Goal: Information Seeking & Learning: Learn about a topic

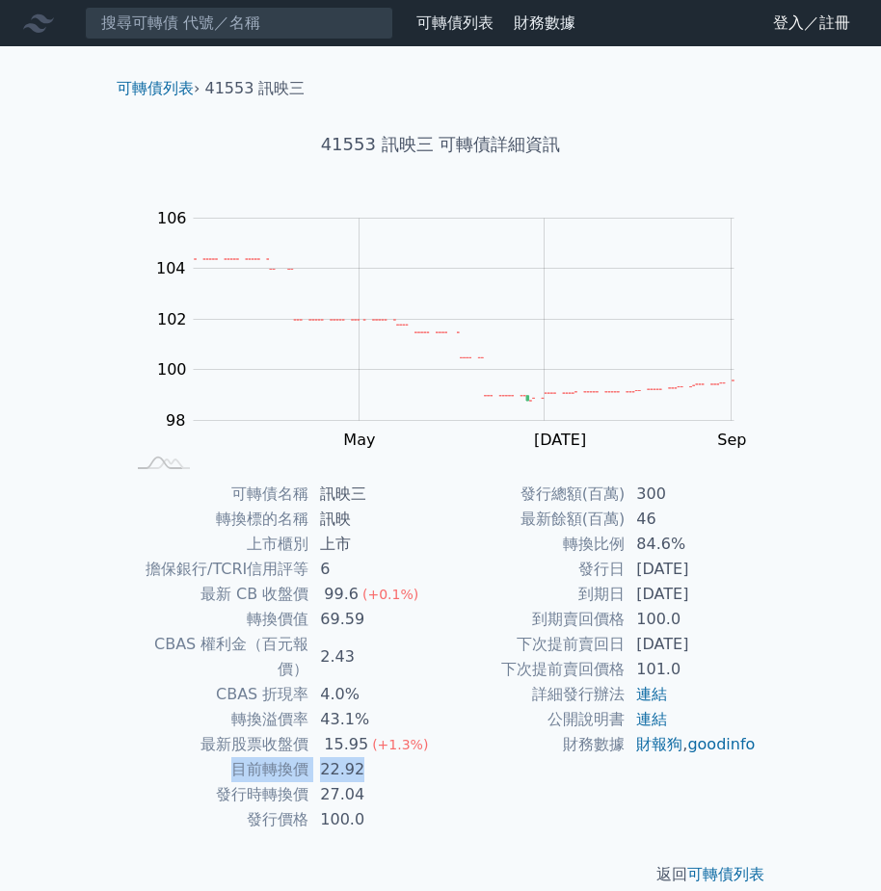
drag, startPoint x: 235, startPoint y: 751, endPoint x: 396, endPoint y: 744, distance: 161.0
click at [396, 757] on tr "目前轉換價 22.92" at bounding box center [282, 769] width 316 height 25
click at [436, 757] on td "22.92" at bounding box center [374, 769] width 132 height 25
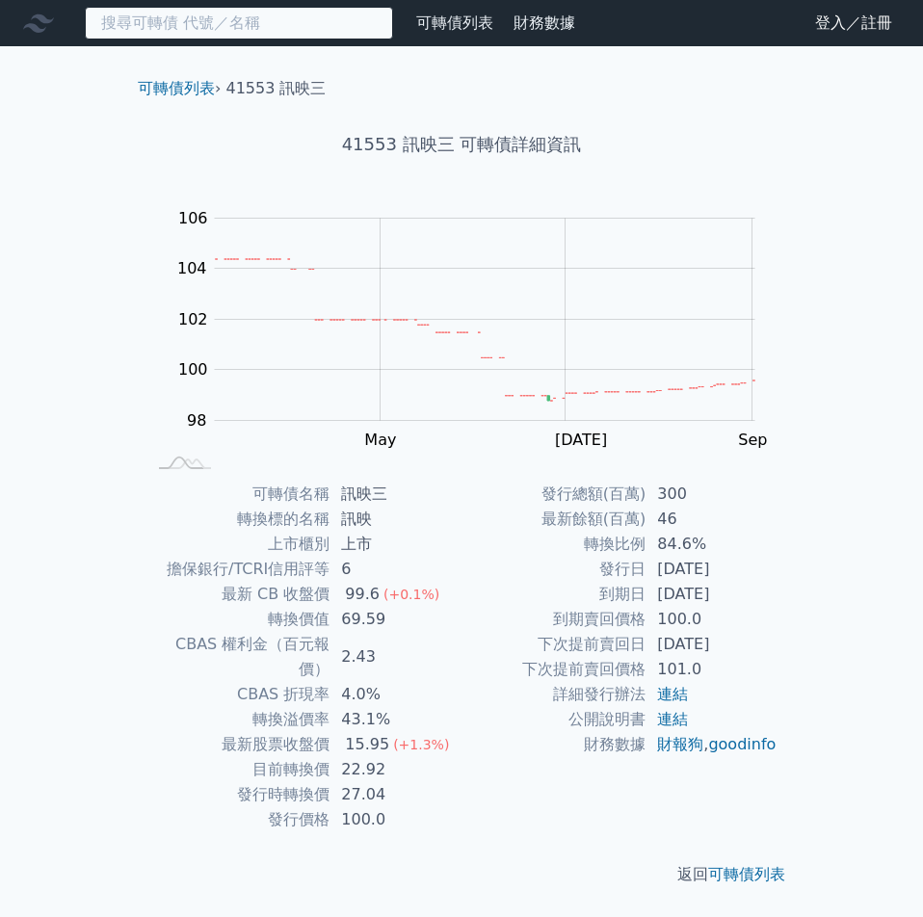
click at [264, 20] on input at bounding box center [239, 23] width 308 height 33
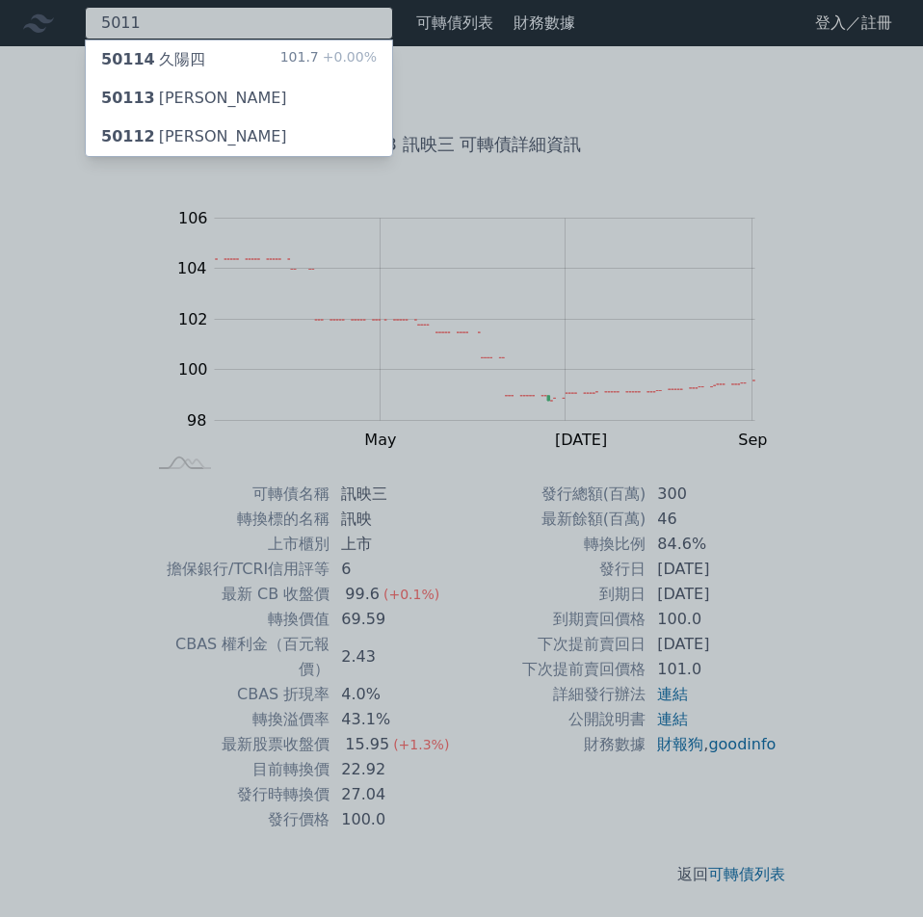
type input "5011"
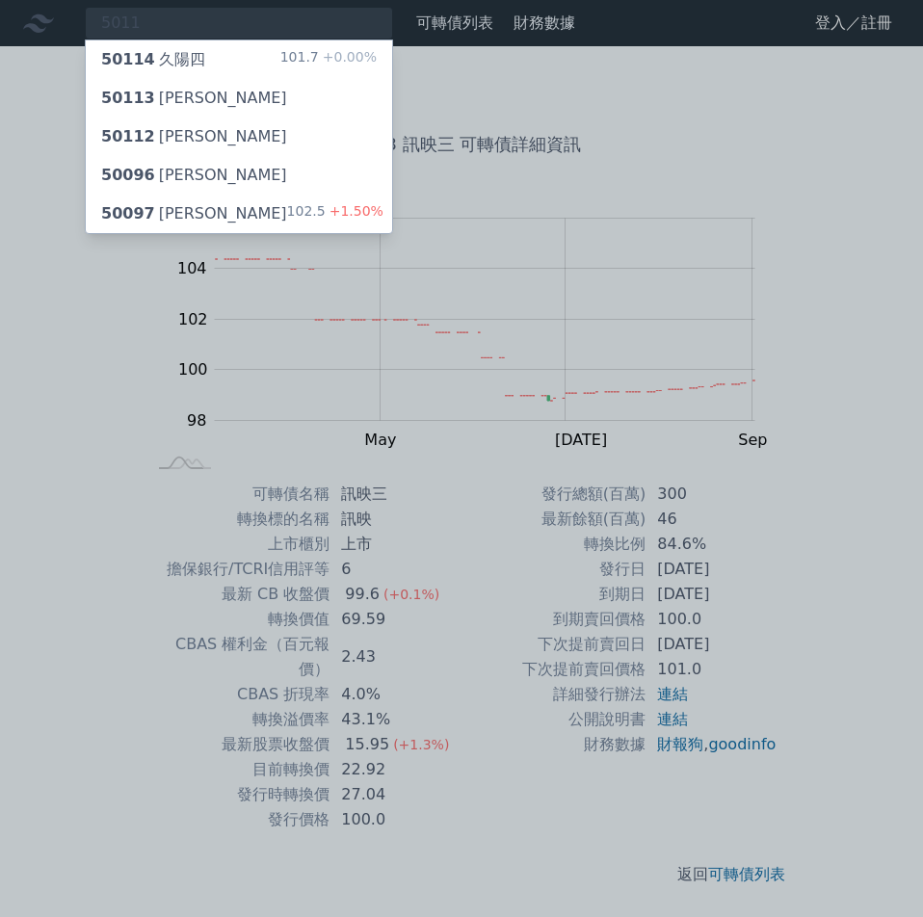
click at [137, 66] on span "50114" at bounding box center [128, 59] width 54 height 18
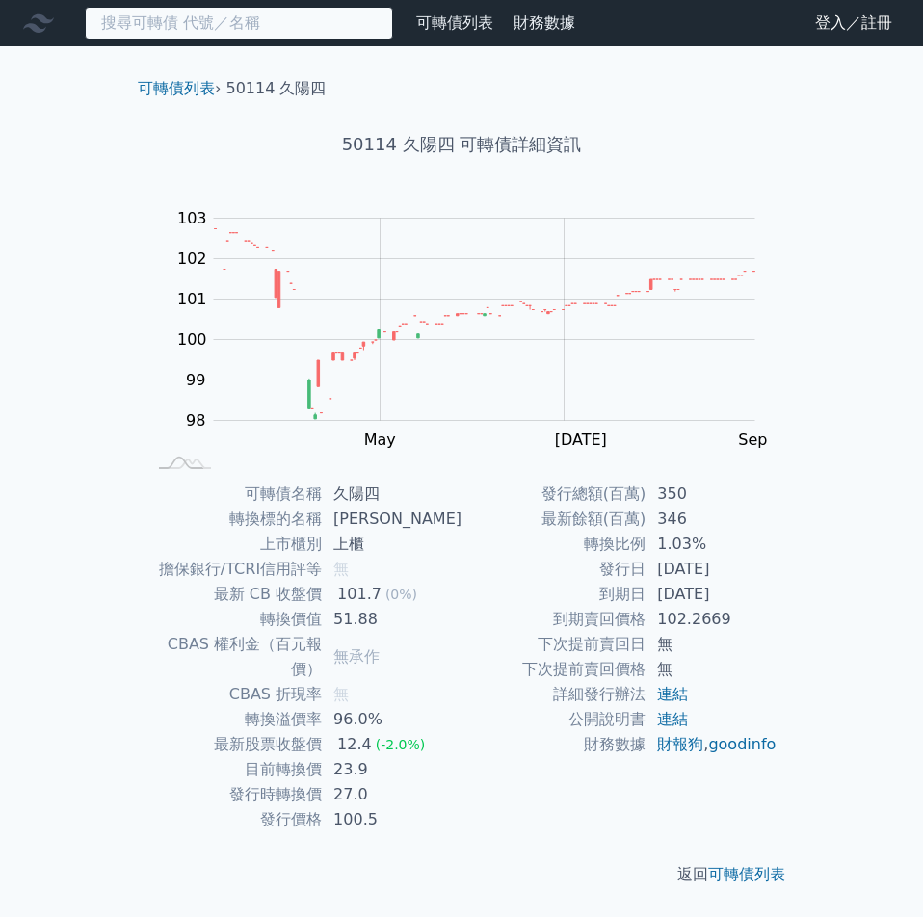
click at [196, 19] on input at bounding box center [239, 23] width 308 height 33
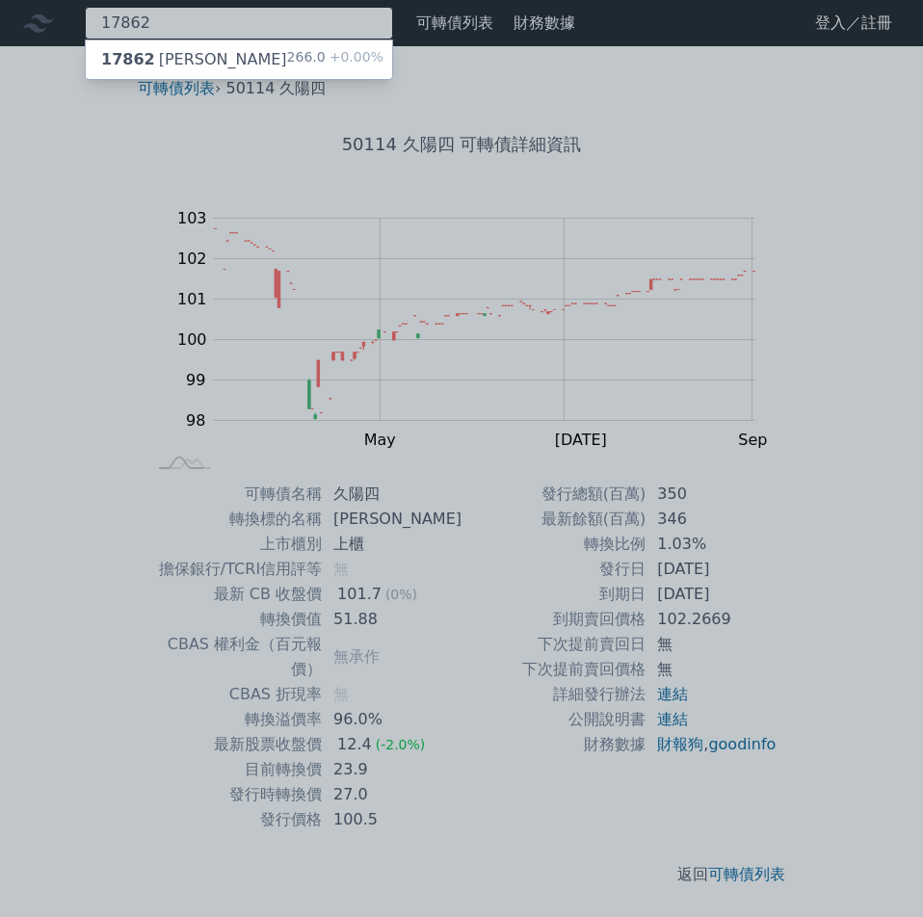
type input "17862"
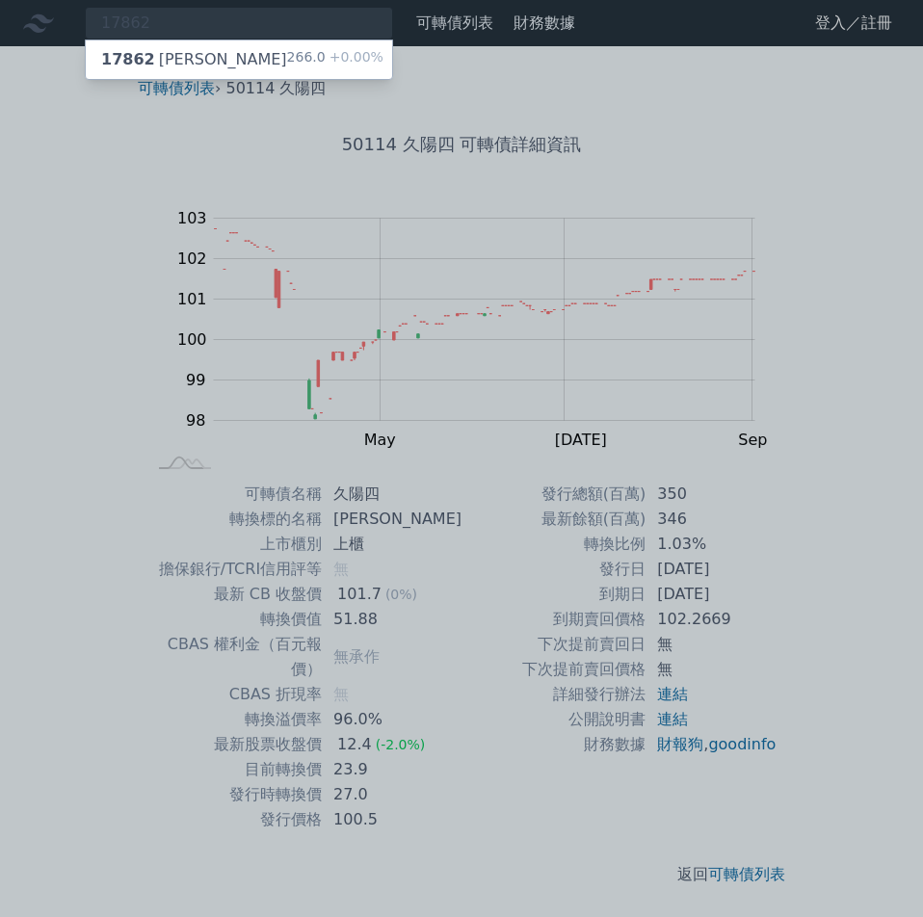
click at [152, 58] on div "17862 [PERSON_NAME]" at bounding box center [194, 59] width 186 height 23
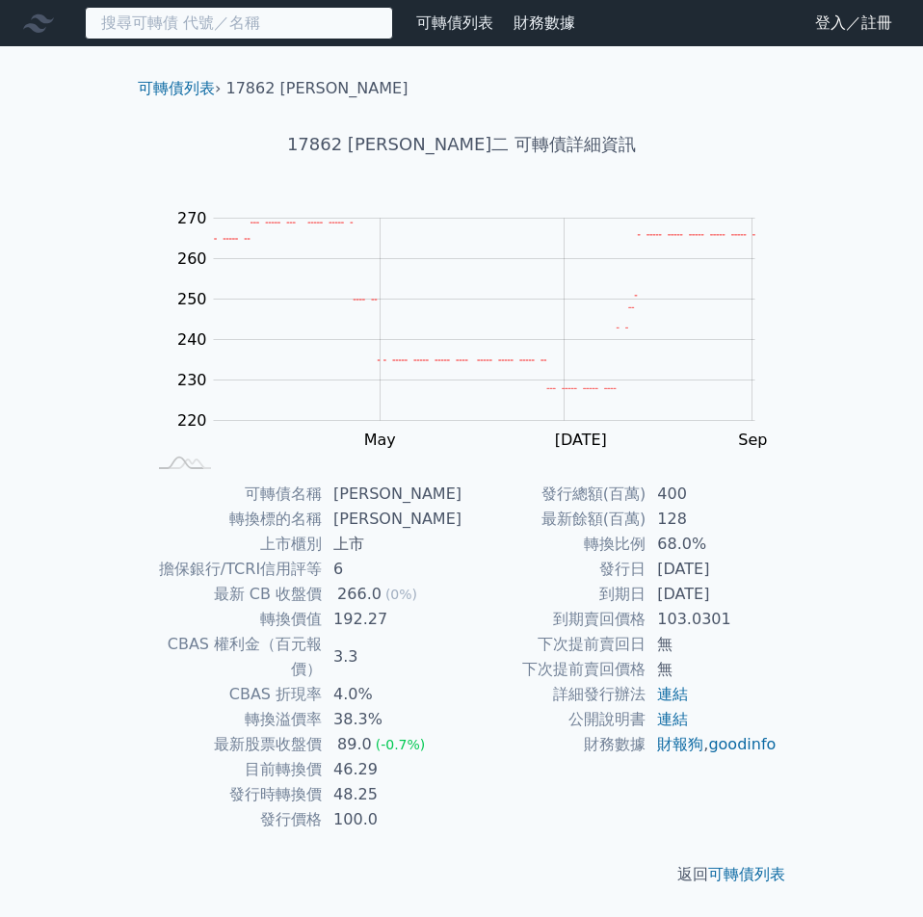
click at [137, 34] on input at bounding box center [239, 23] width 308 height 33
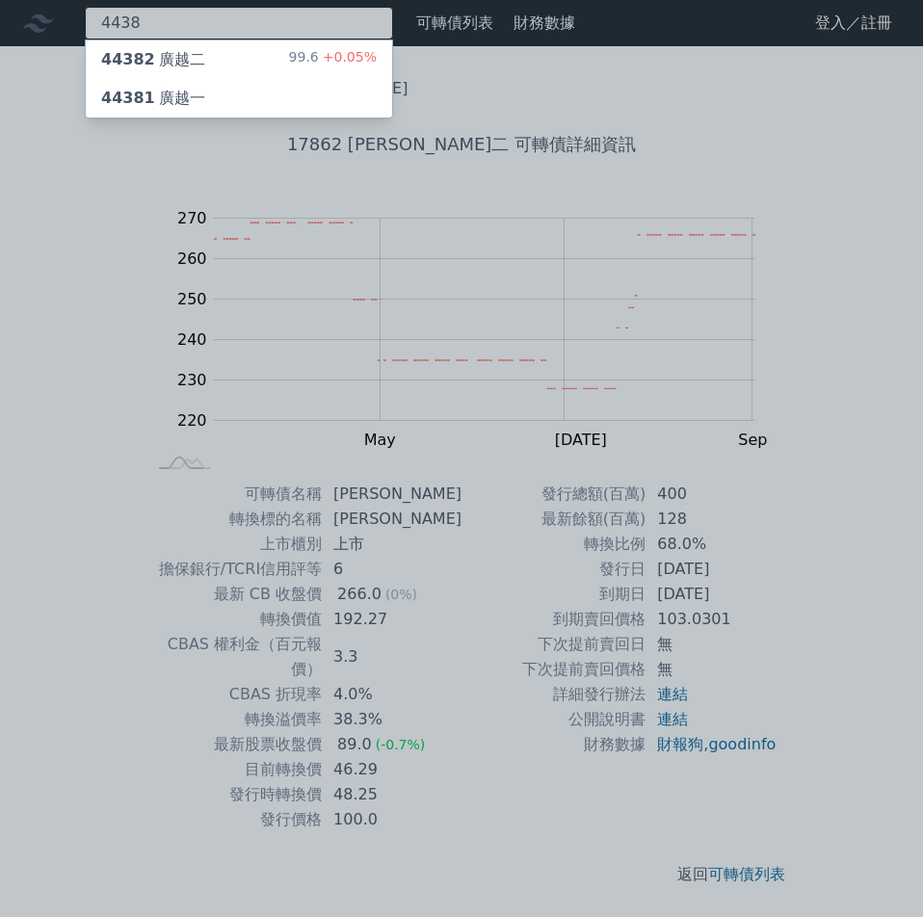
type input "4438"
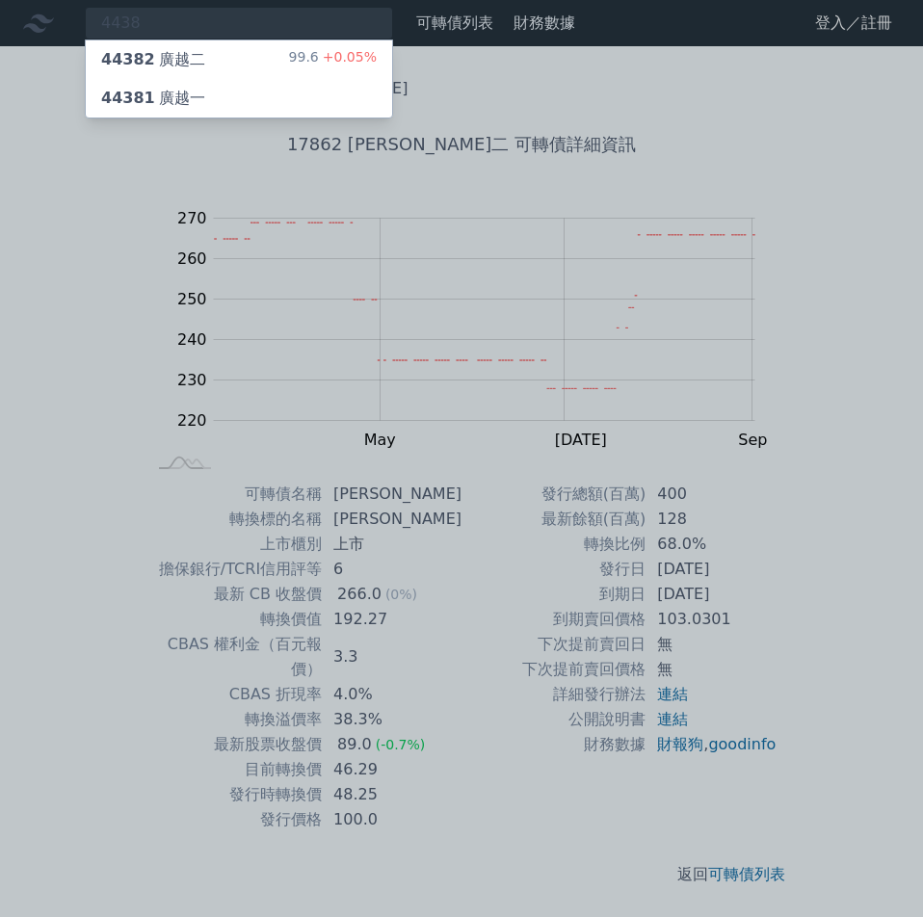
click at [131, 42] on div "44382 廣越二 99.6 +0.05%" at bounding box center [239, 59] width 306 height 39
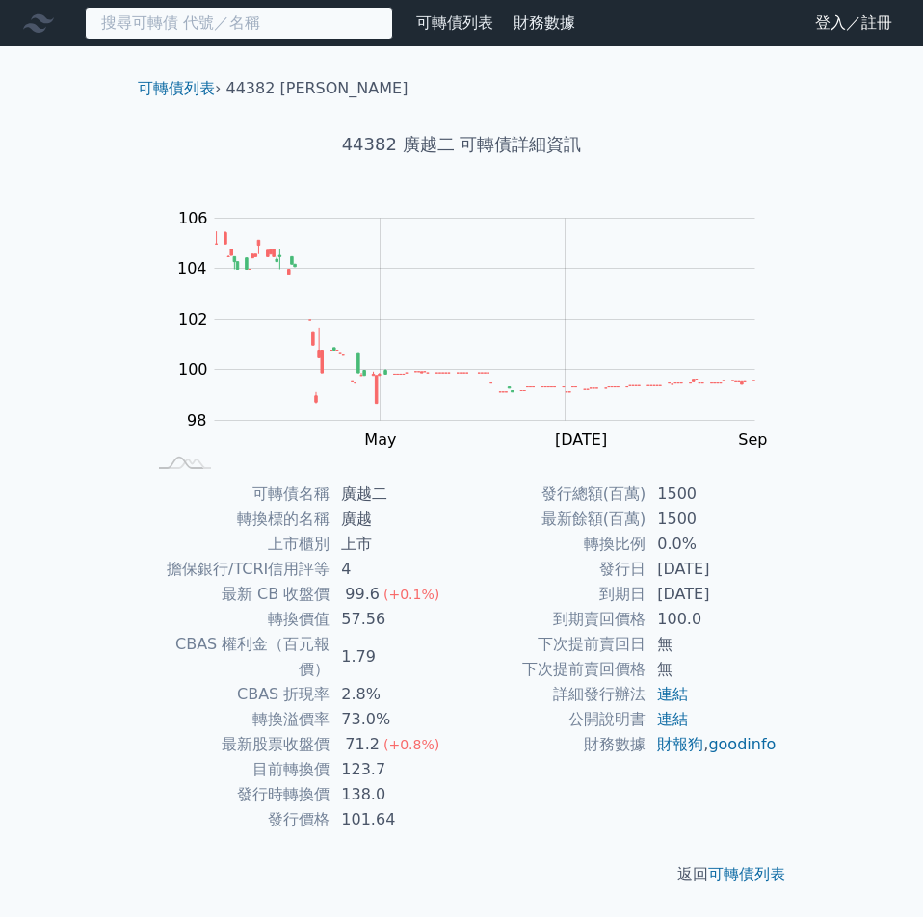
drag, startPoint x: 118, startPoint y: 20, endPoint x: 135, endPoint y: 33, distance: 21.4
click at [127, 31] on input at bounding box center [239, 23] width 308 height 33
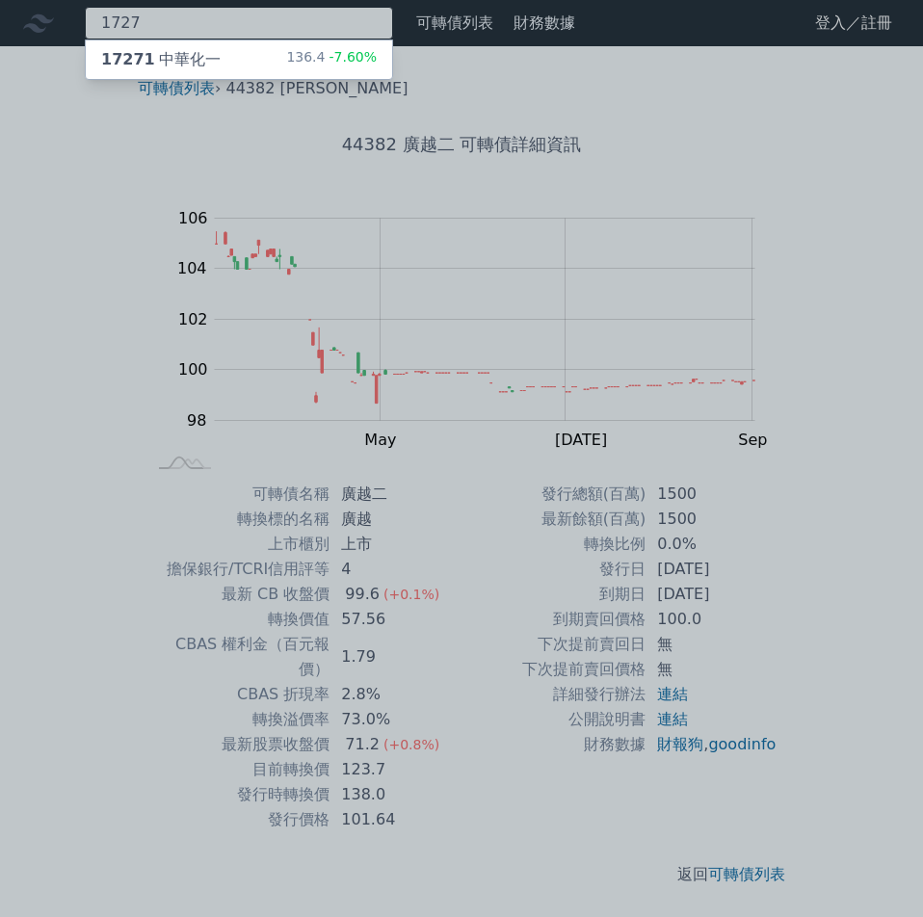
type input "1727"
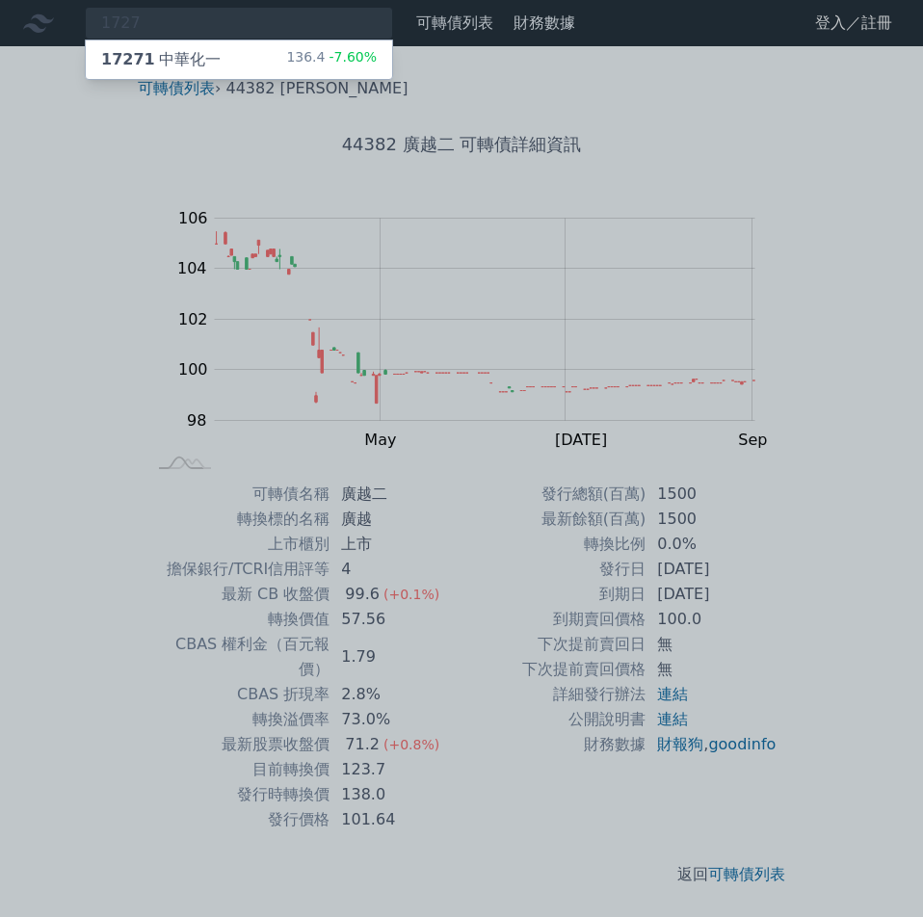
click at [173, 50] on div "17271 中華化一" at bounding box center [160, 59] width 119 height 23
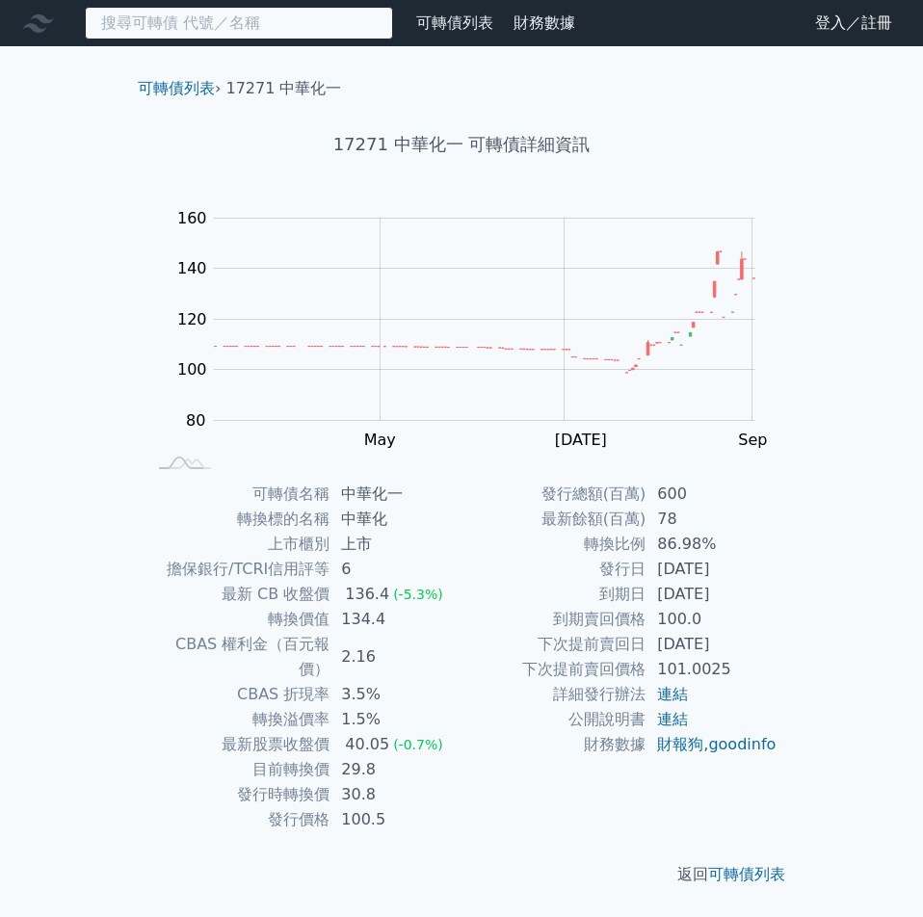
click at [342, 20] on input at bounding box center [239, 23] width 308 height 33
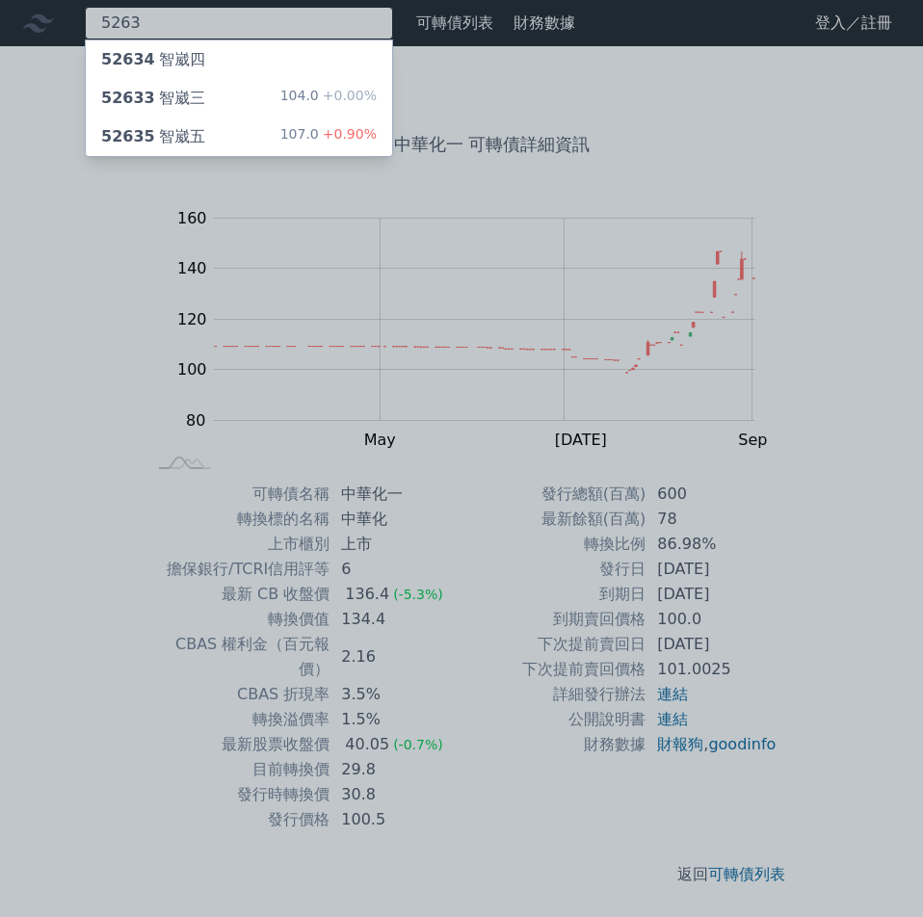
type input "5263"
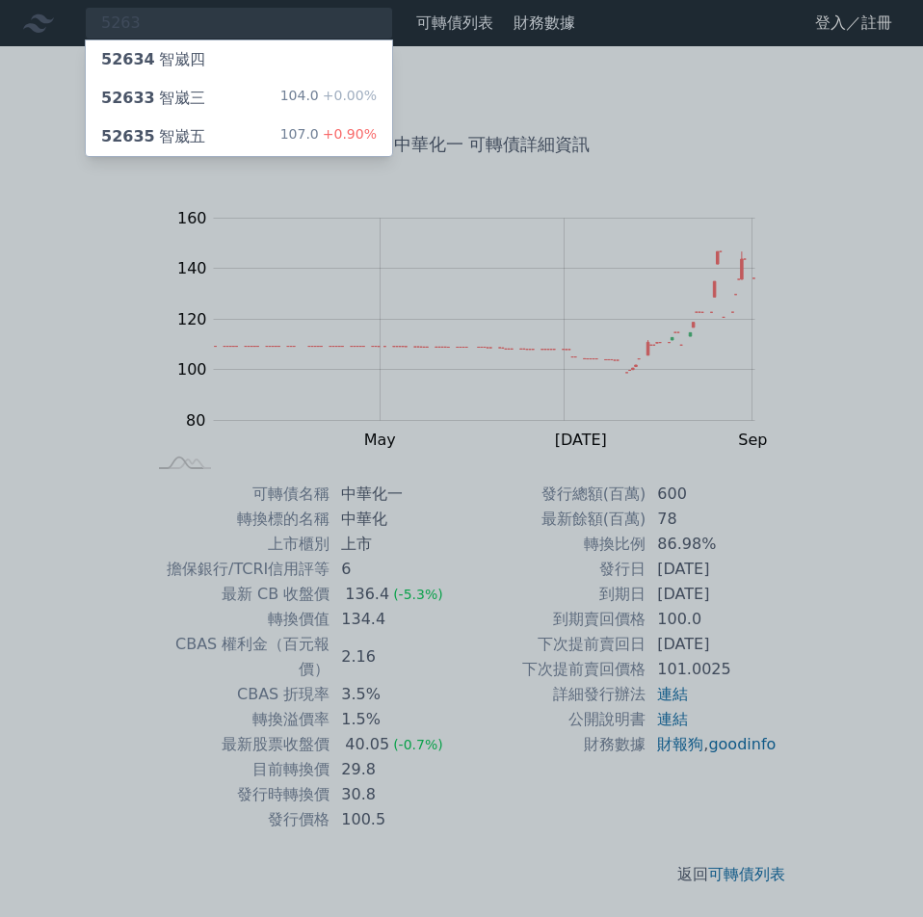
click at [172, 97] on div "52633 [PERSON_NAME]" at bounding box center [153, 98] width 104 height 23
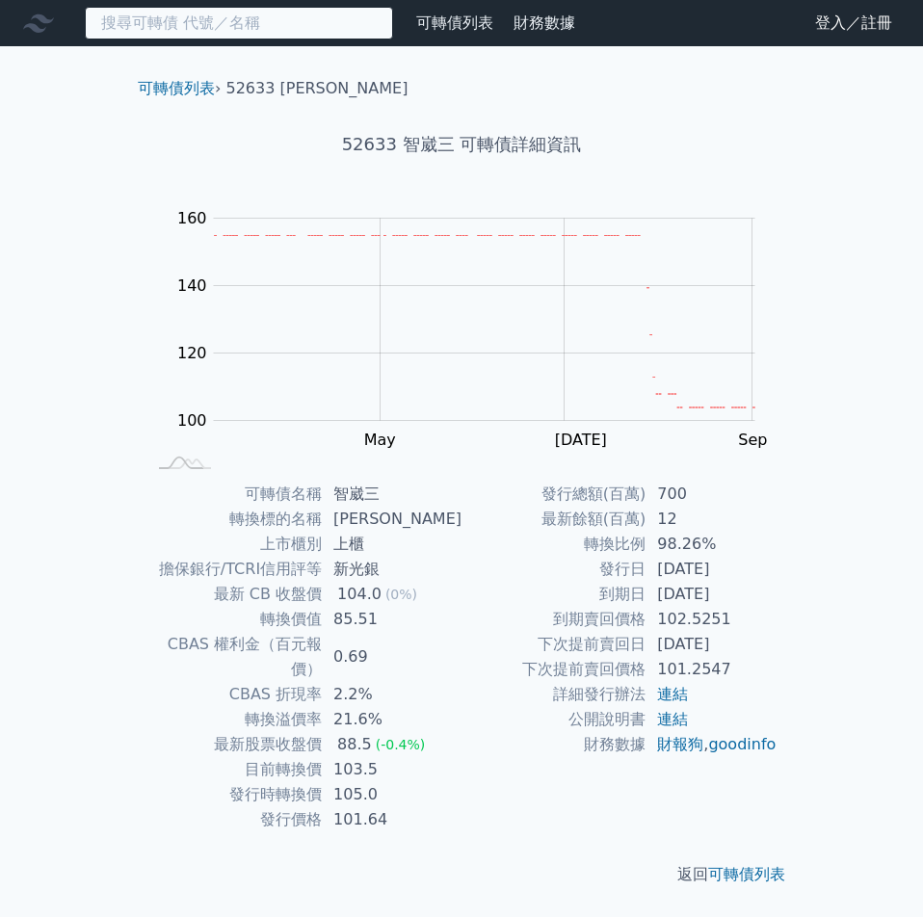
click at [296, 34] on input at bounding box center [239, 23] width 308 height 33
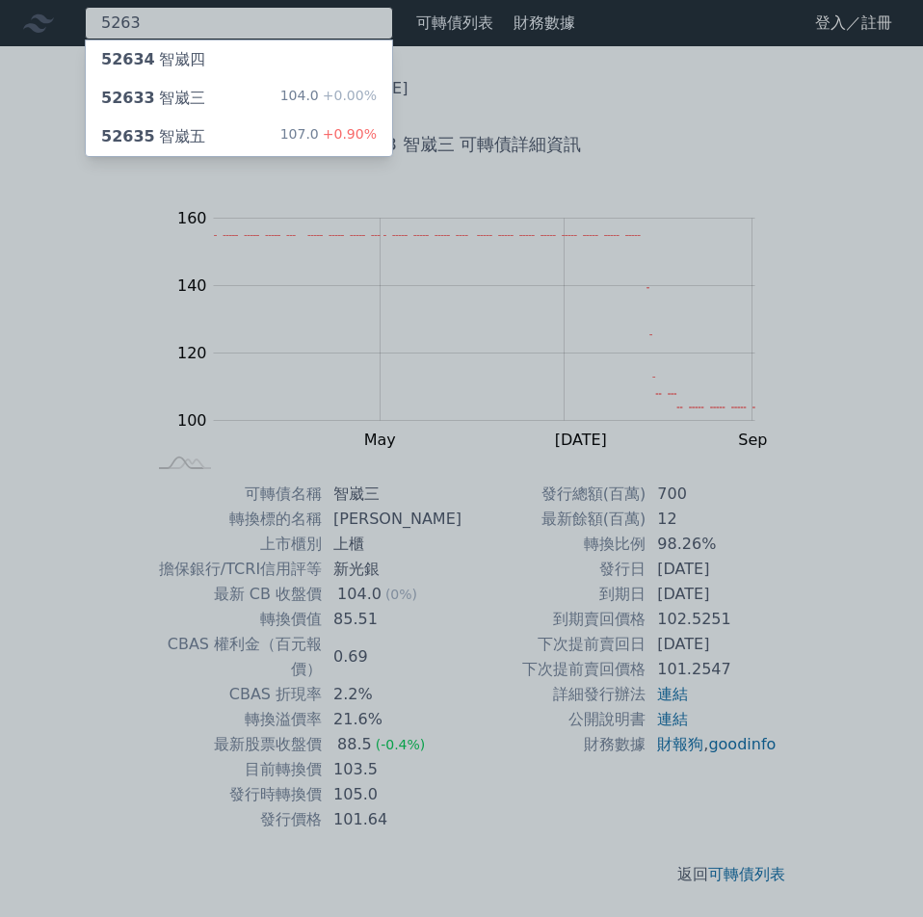
type input "5263"
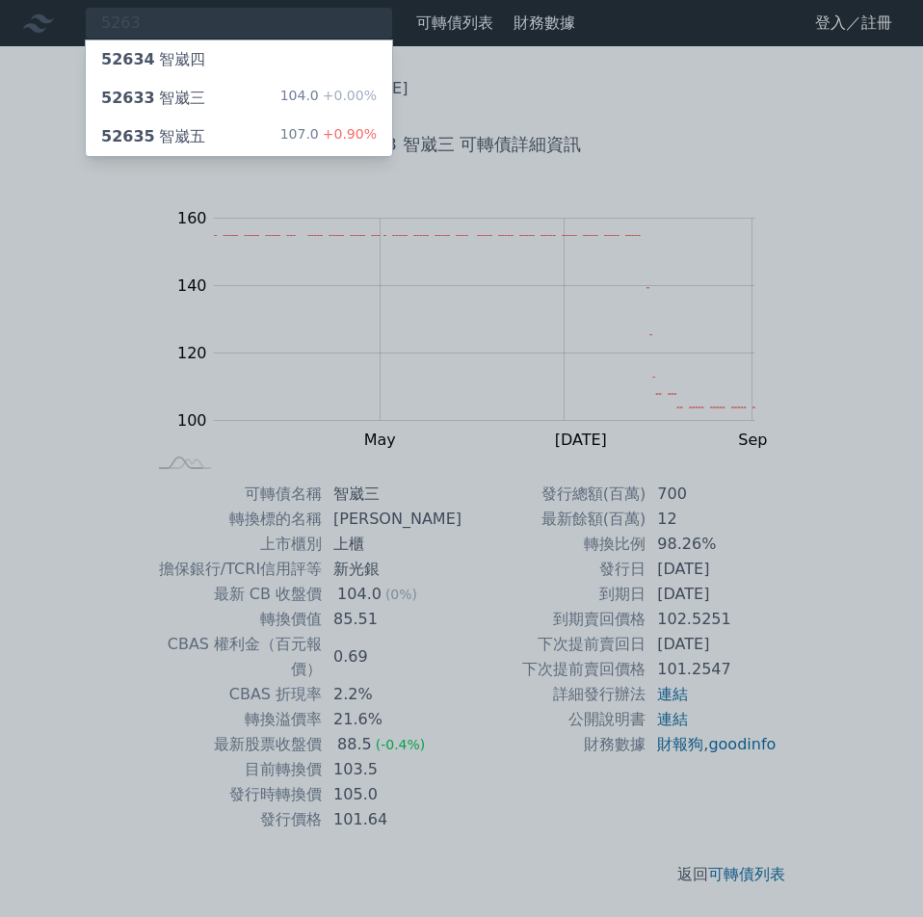
click at [114, 132] on span "52635" at bounding box center [128, 136] width 54 height 18
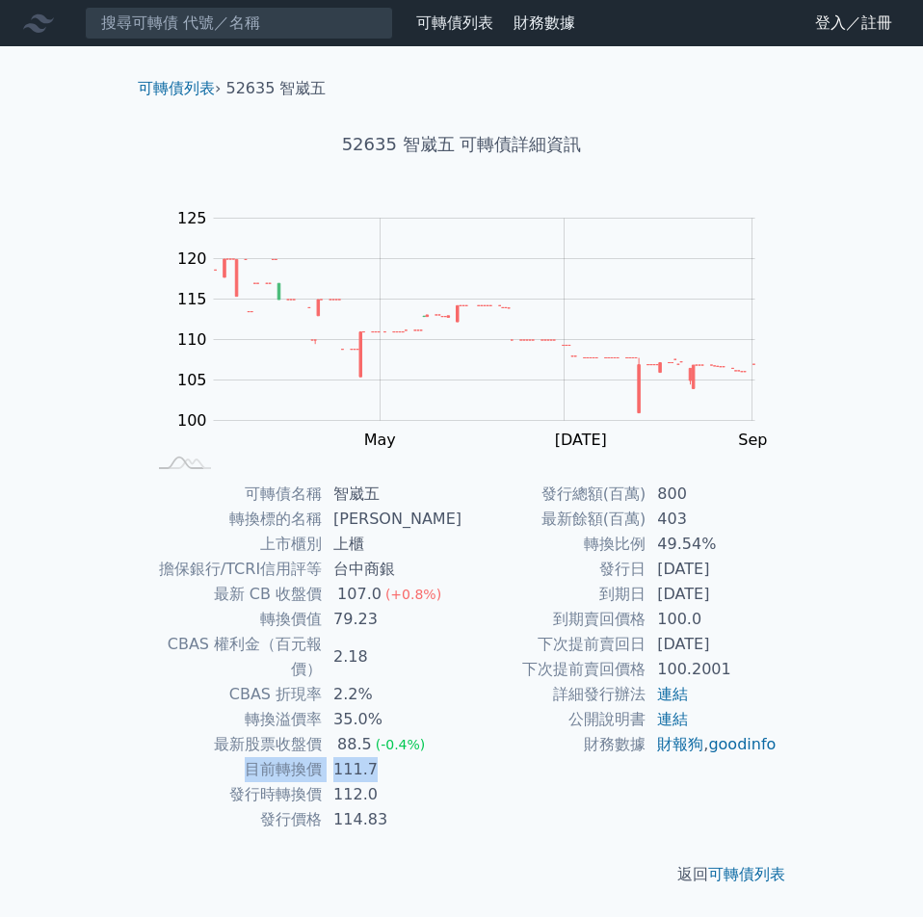
drag, startPoint x: 255, startPoint y: 746, endPoint x: 405, endPoint y: 750, distance: 149.4
click at [405, 757] on tr "目前轉換價 111.7" at bounding box center [303, 769] width 316 height 25
click at [399, 757] on td "111.7" at bounding box center [392, 769] width 140 height 25
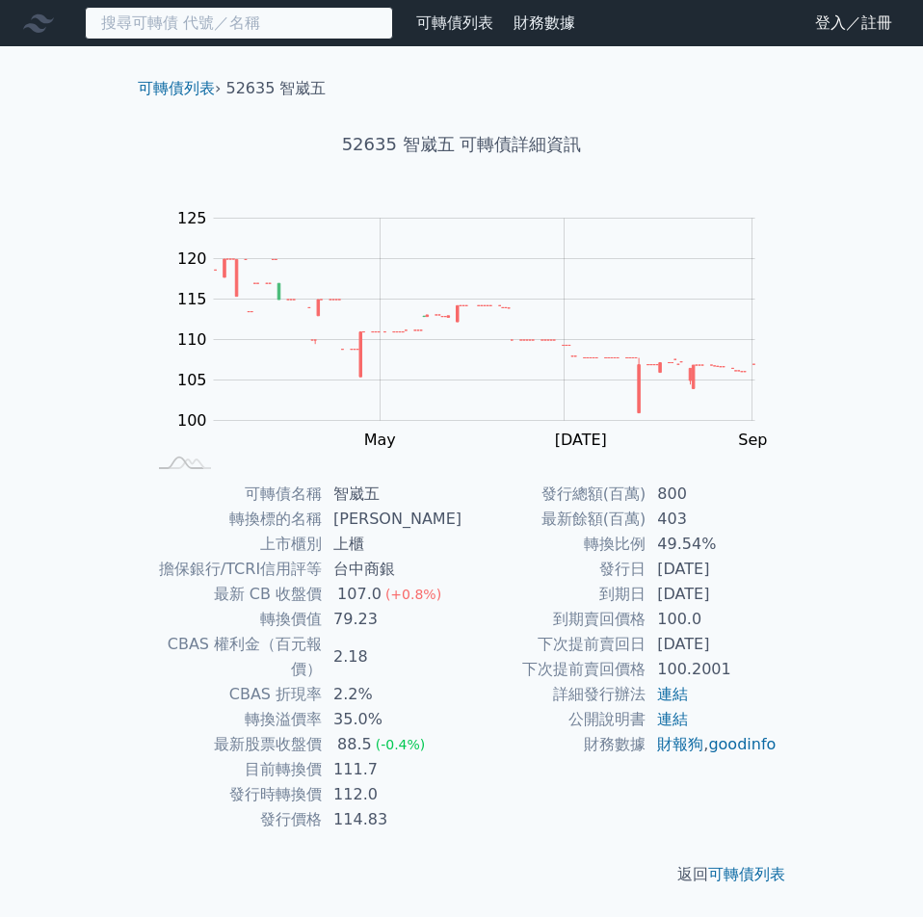
click at [283, 16] on input at bounding box center [239, 23] width 308 height 33
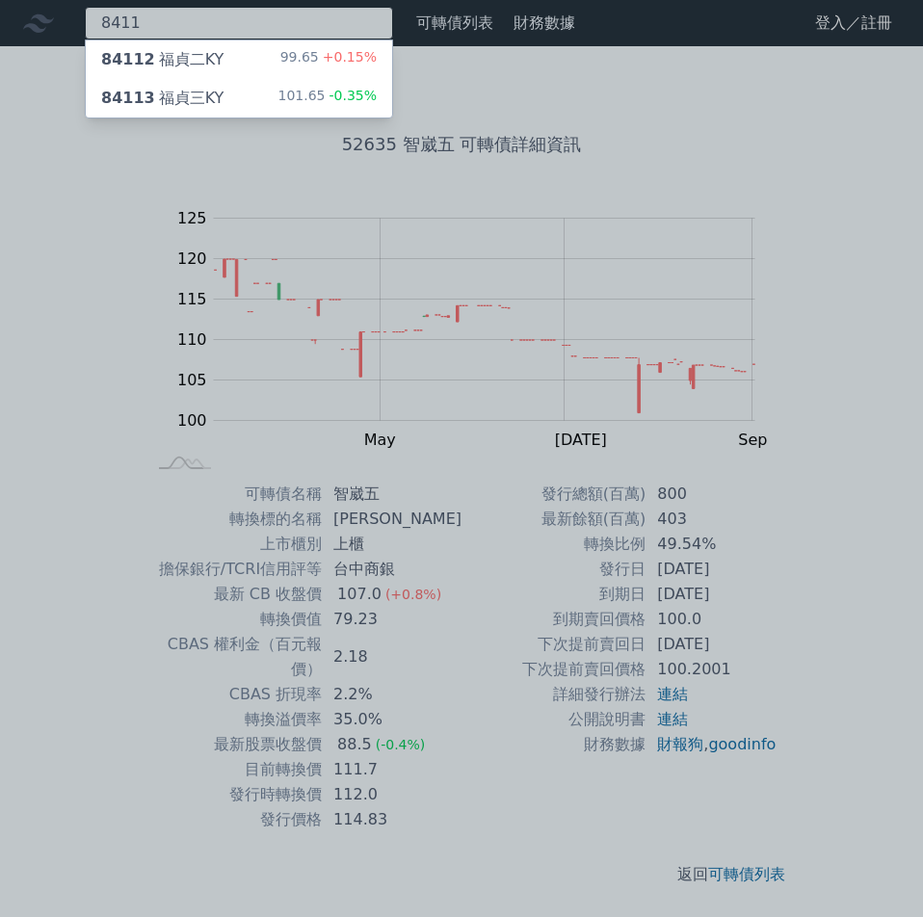
type input "8411"
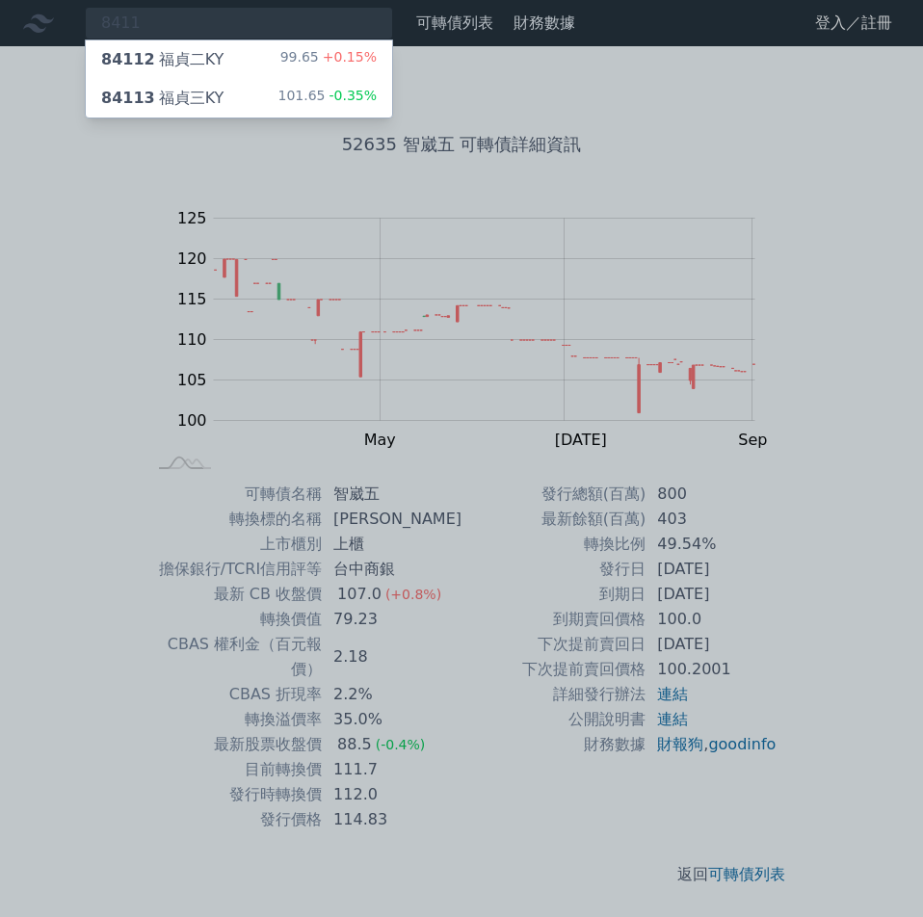
click at [160, 66] on div "84112 福貞二KY" at bounding box center [162, 59] width 122 height 23
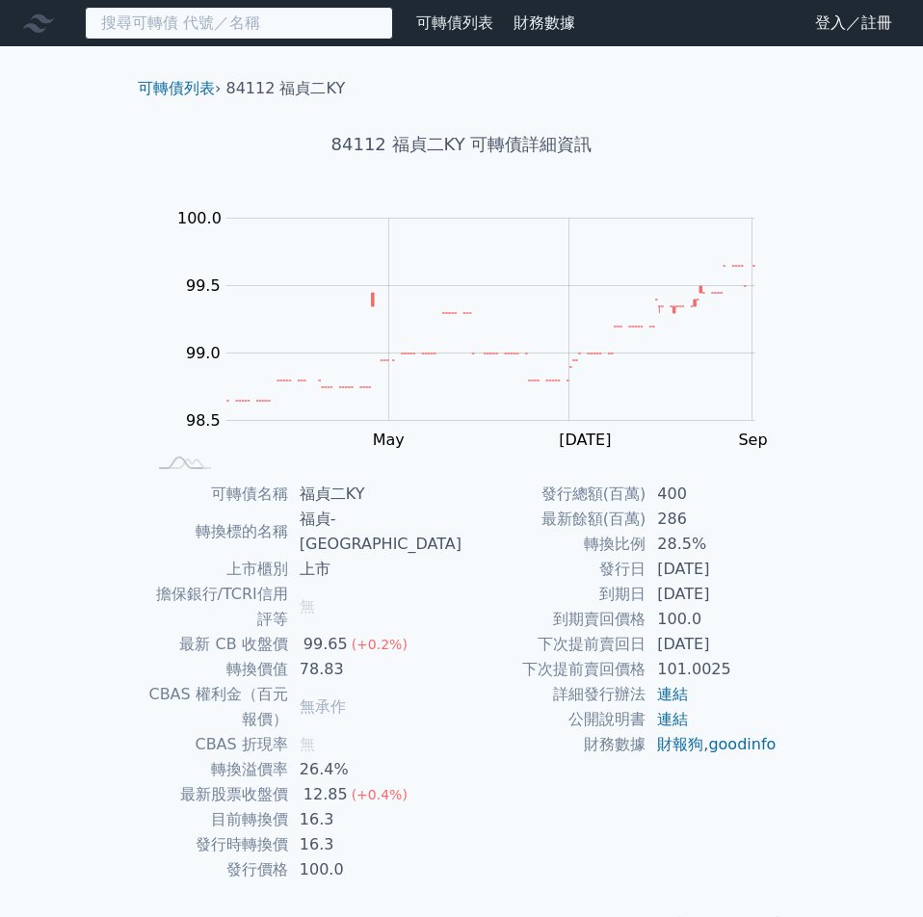
click at [182, 30] on input at bounding box center [239, 23] width 308 height 33
click at [169, 34] on input at bounding box center [239, 23] width 308 height 33
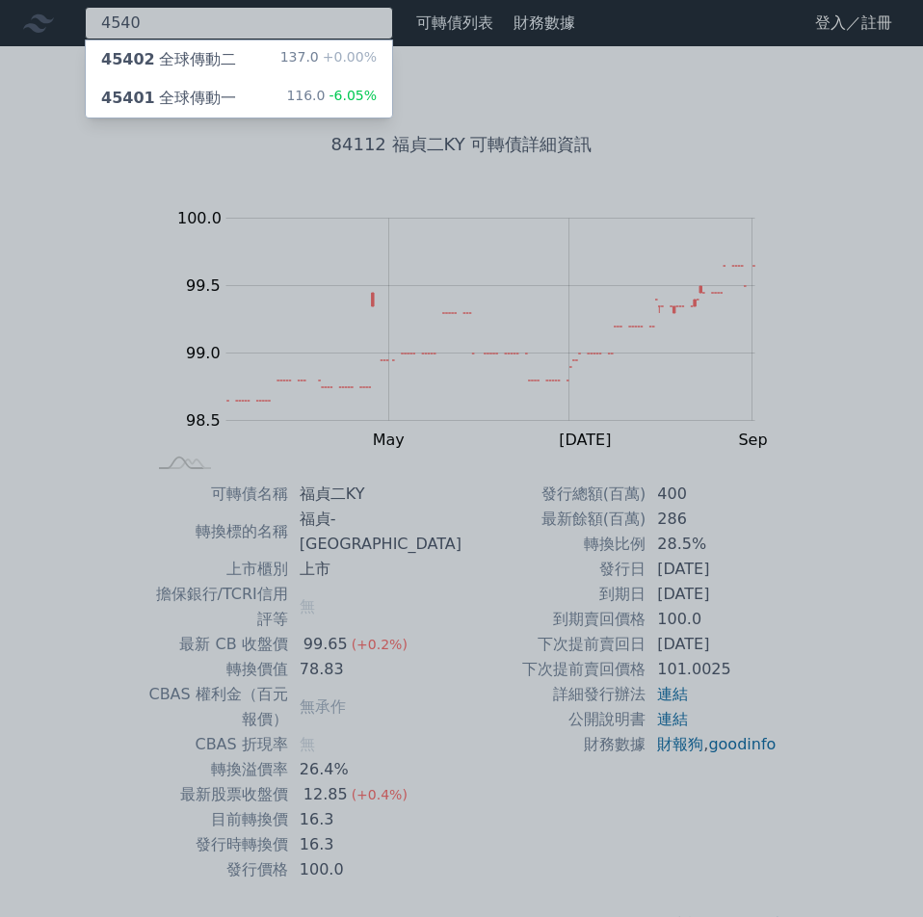
type input "4540"
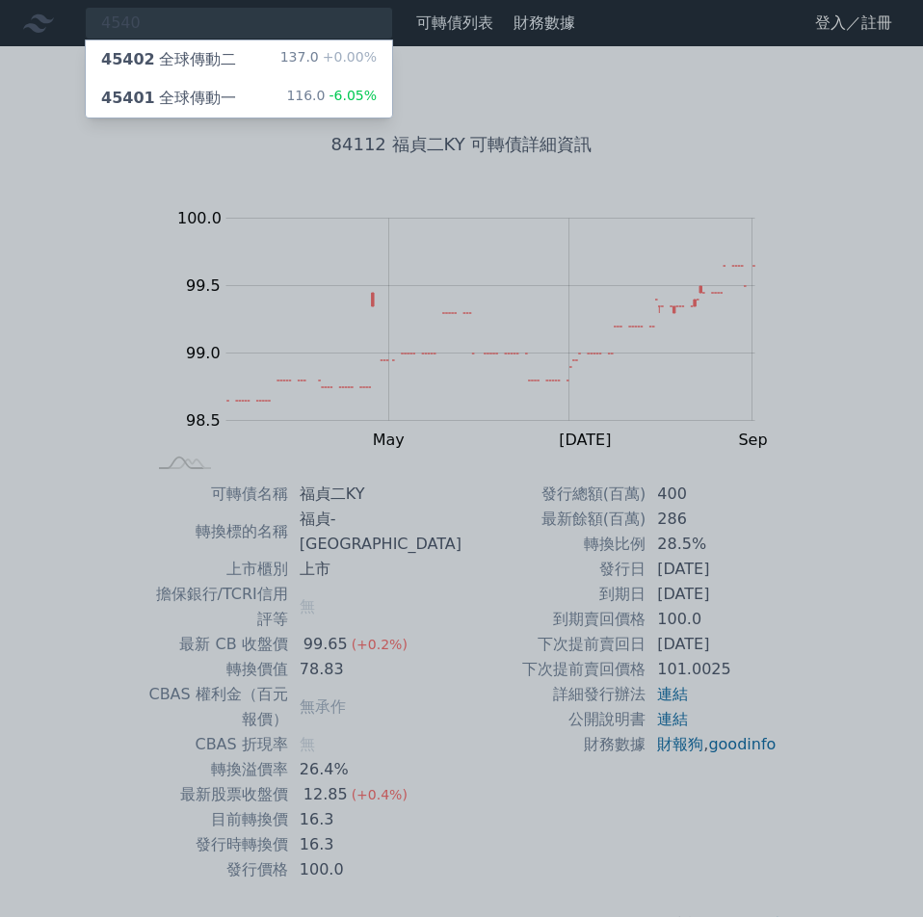
click at [176, 93] on div "45401 全球傳動一" at bounding box center [168, 98] width 135 height 23
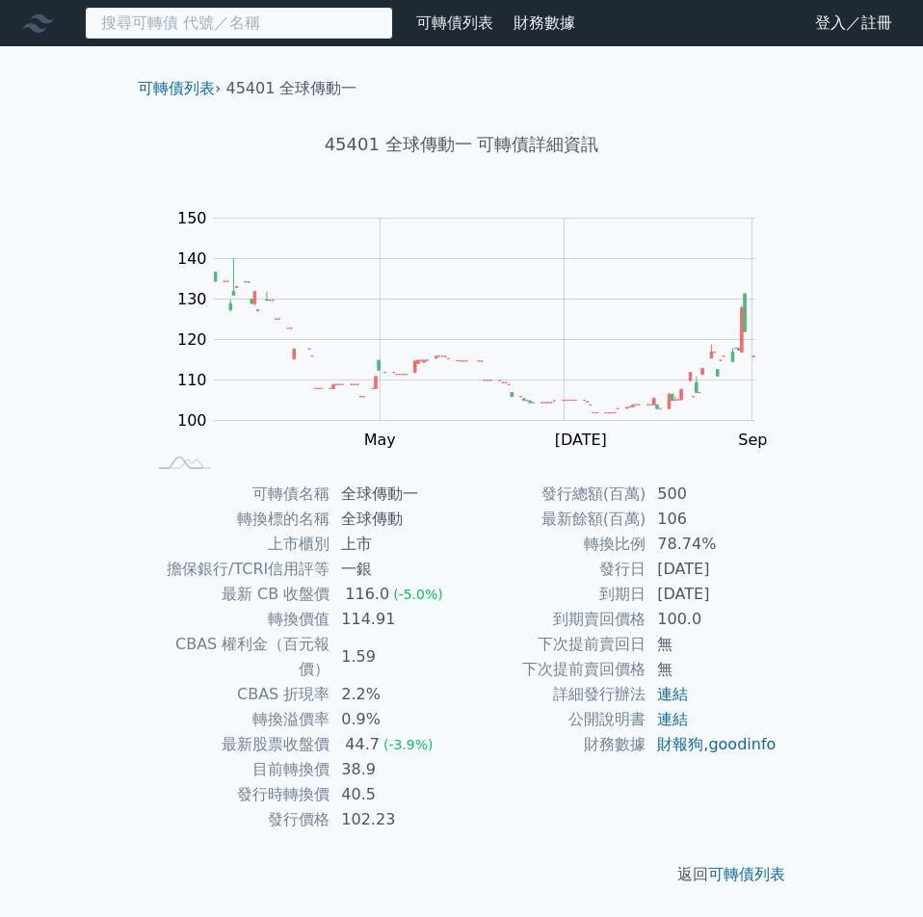
click at [241, 15] on input at bounding box center [239, 23] width 308 height 33
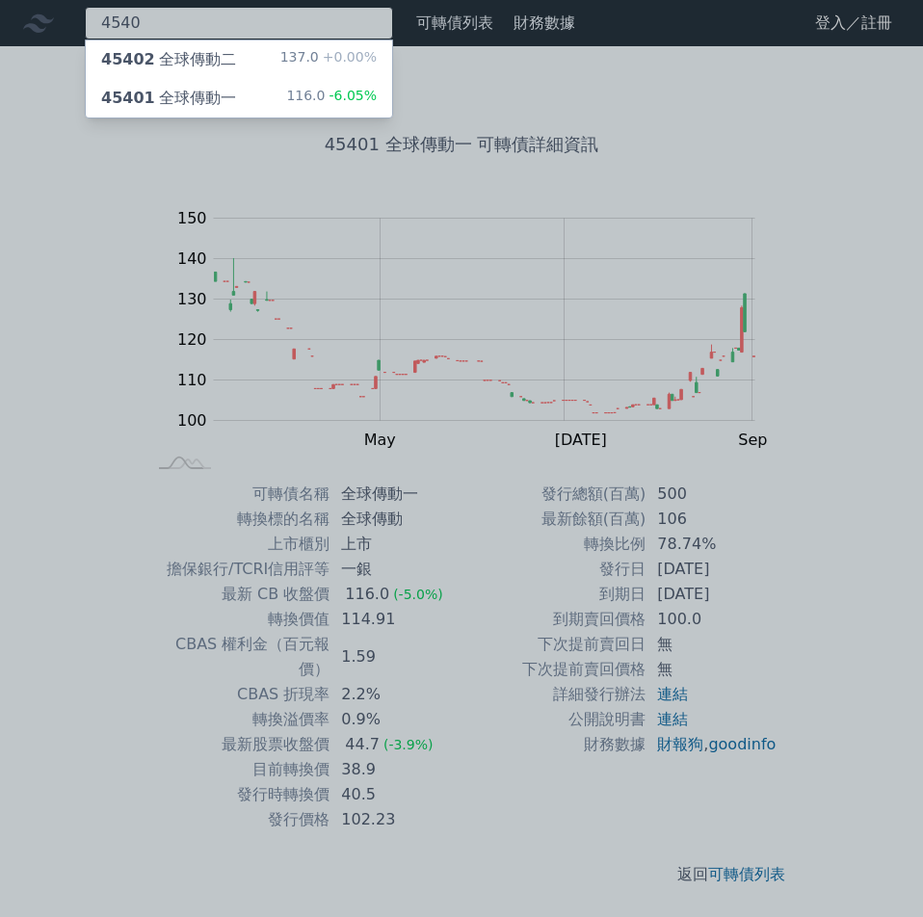
type input "4540"
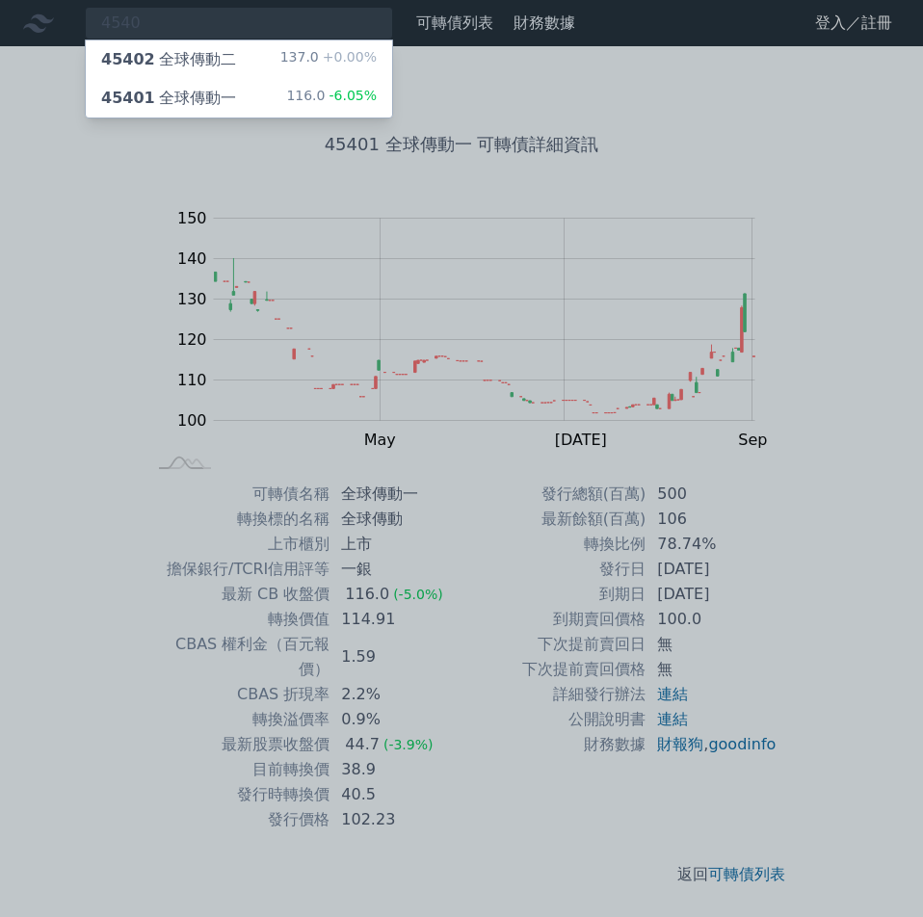
click at [184, 69] on div "45402 全球傳動二" at bounding box center [168, 59] width 135 height 23
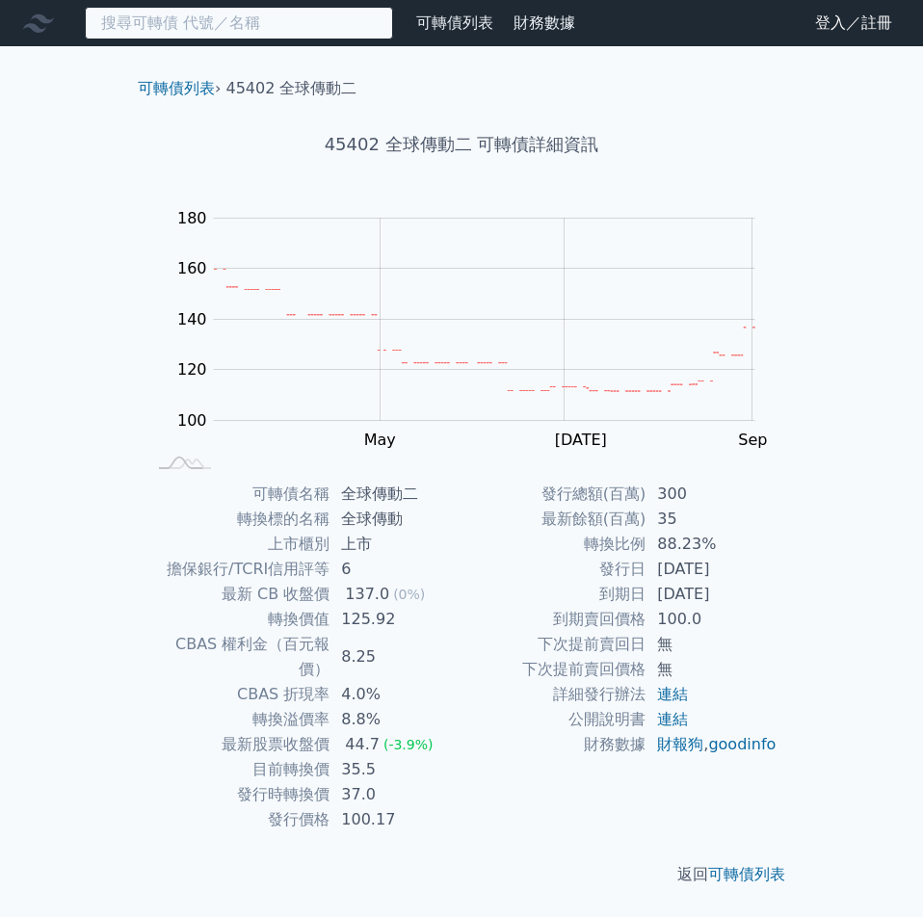
click at [184, 31] on input at bounding box center [239, 23] width 308 height 33
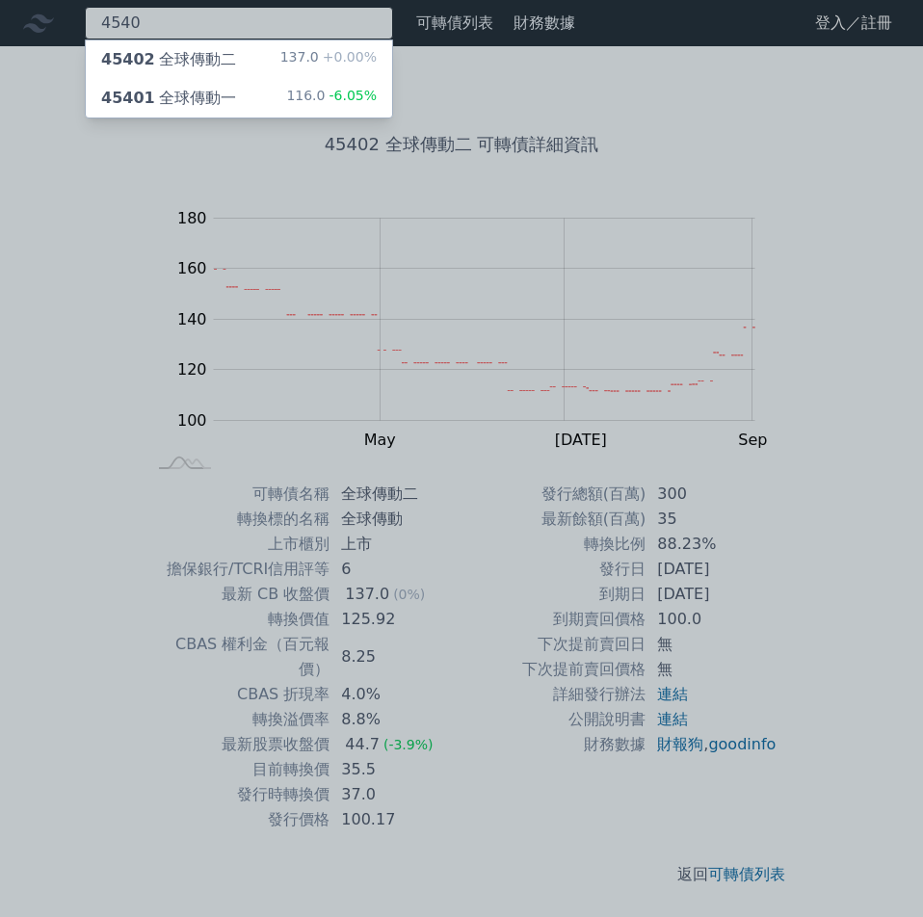
type input "4540"
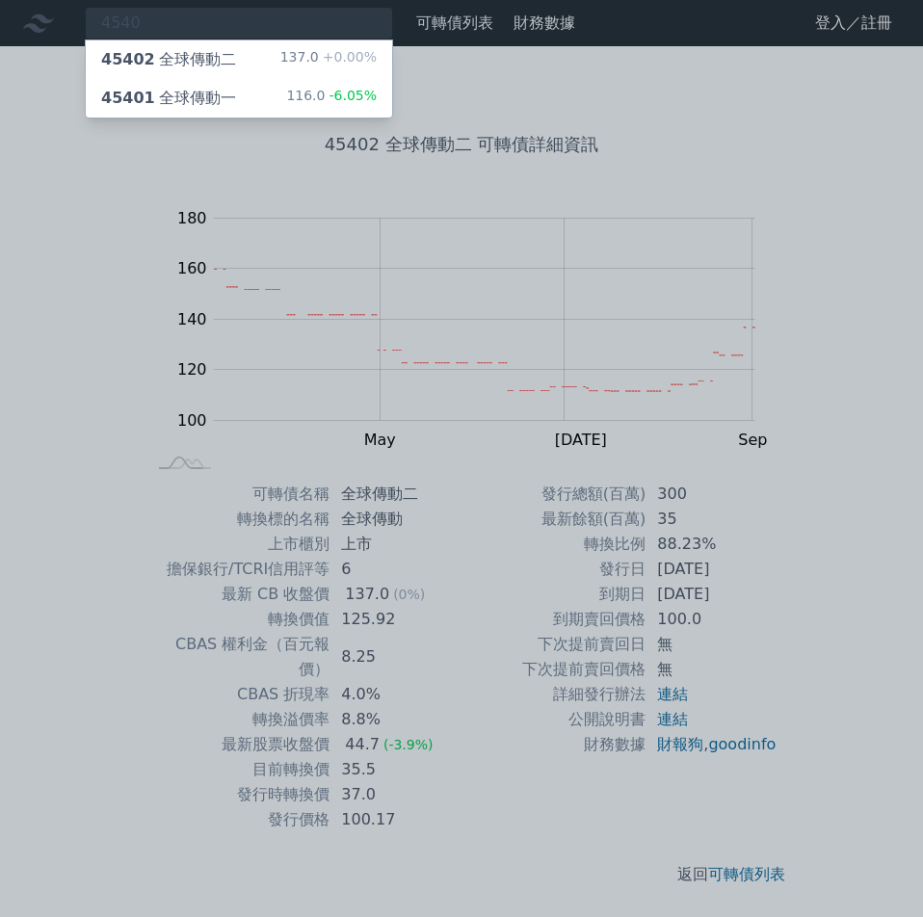
click at [164, 97] on div "45401 全球傳動一" at bounding box center [168, 98] width 135 height 23
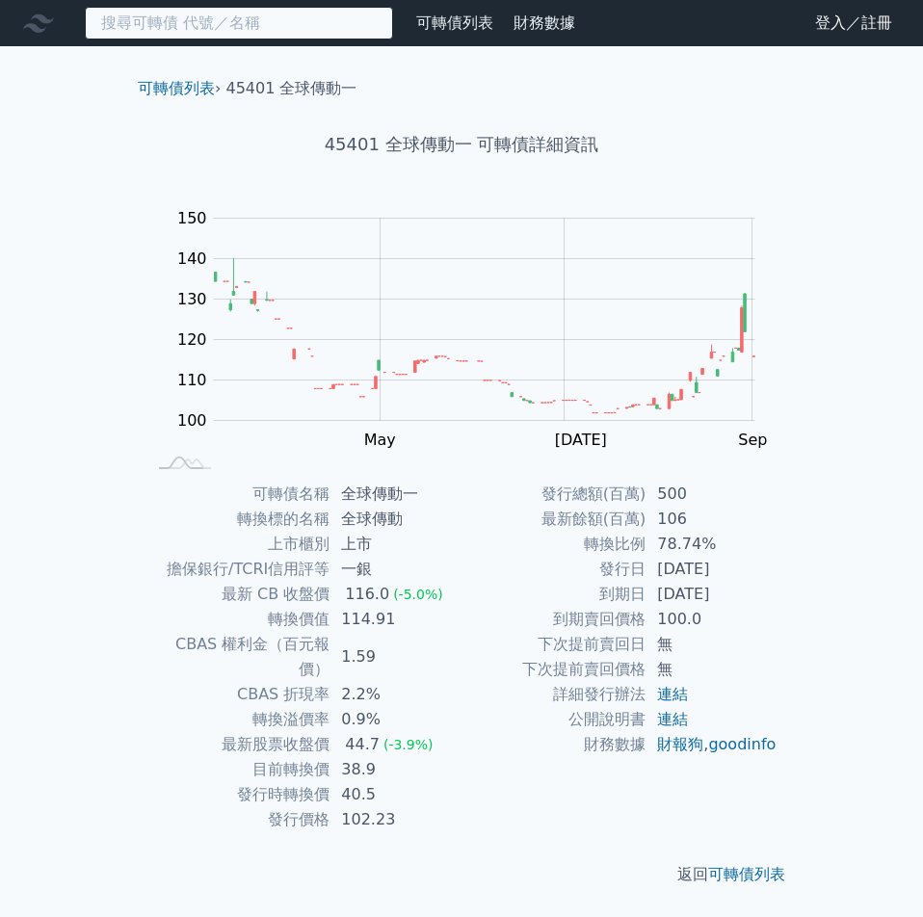
click at [246, 34] on input at bounding box center [239, 23] width 308 height 33
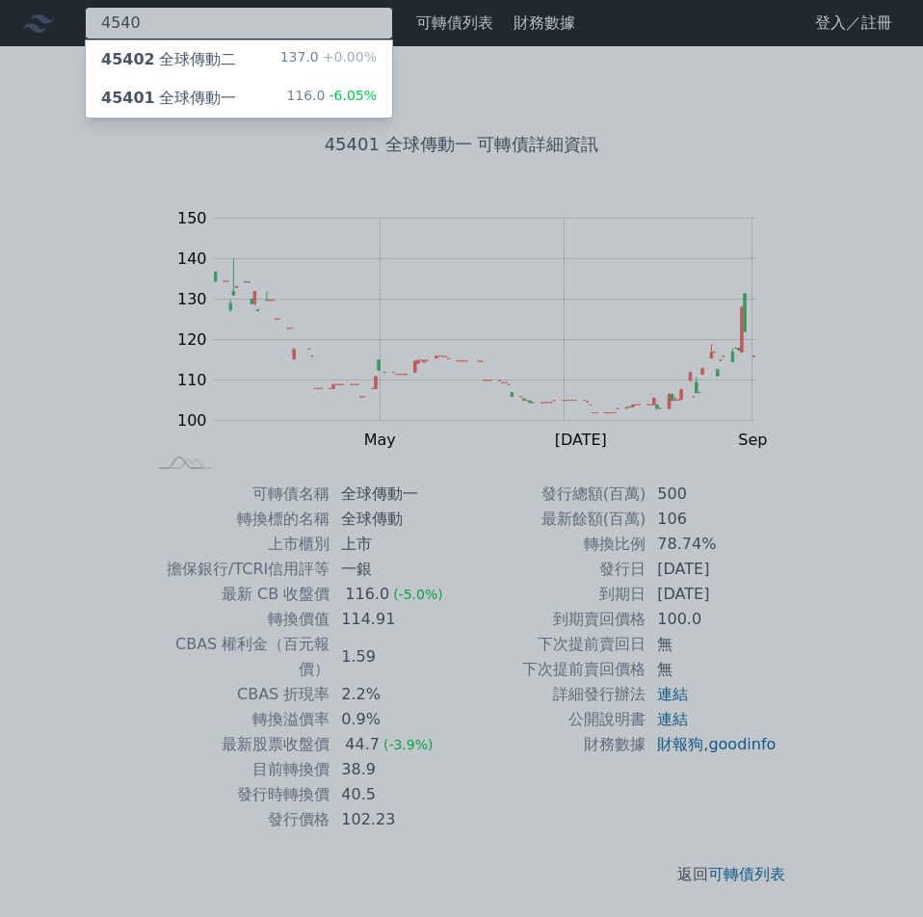
type input "4540"
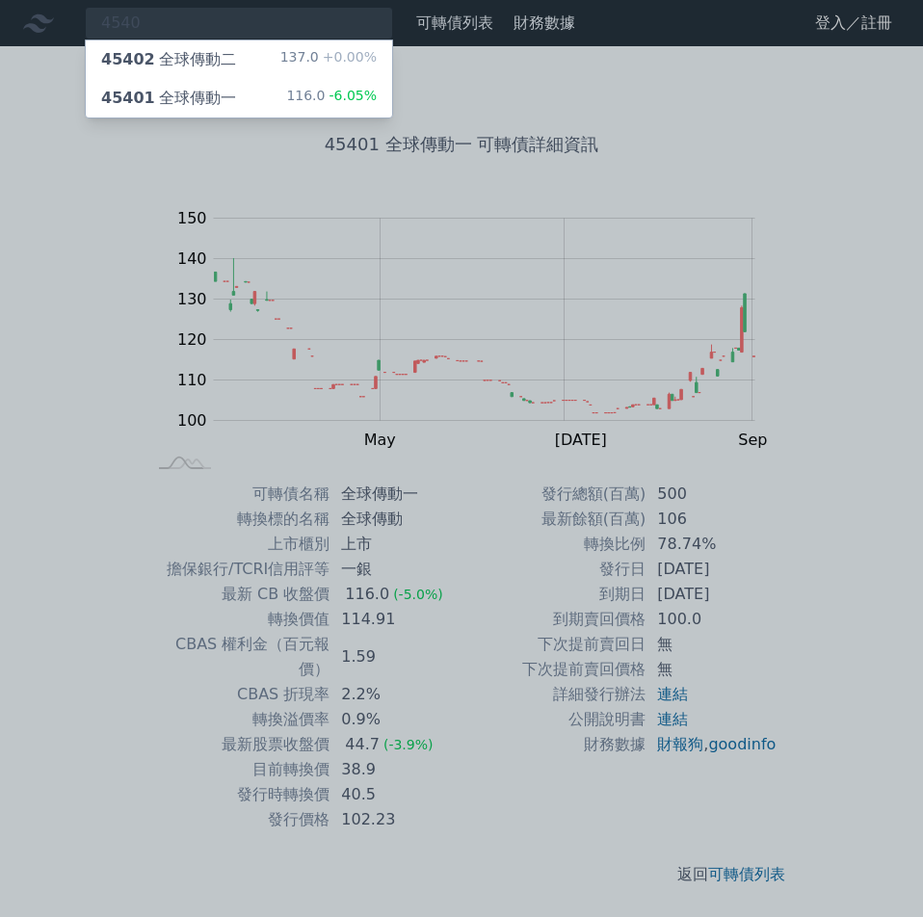
click at [224, 53] on div "45402 全球傳動二" at bounding box center [168, 59] width 135 height 23
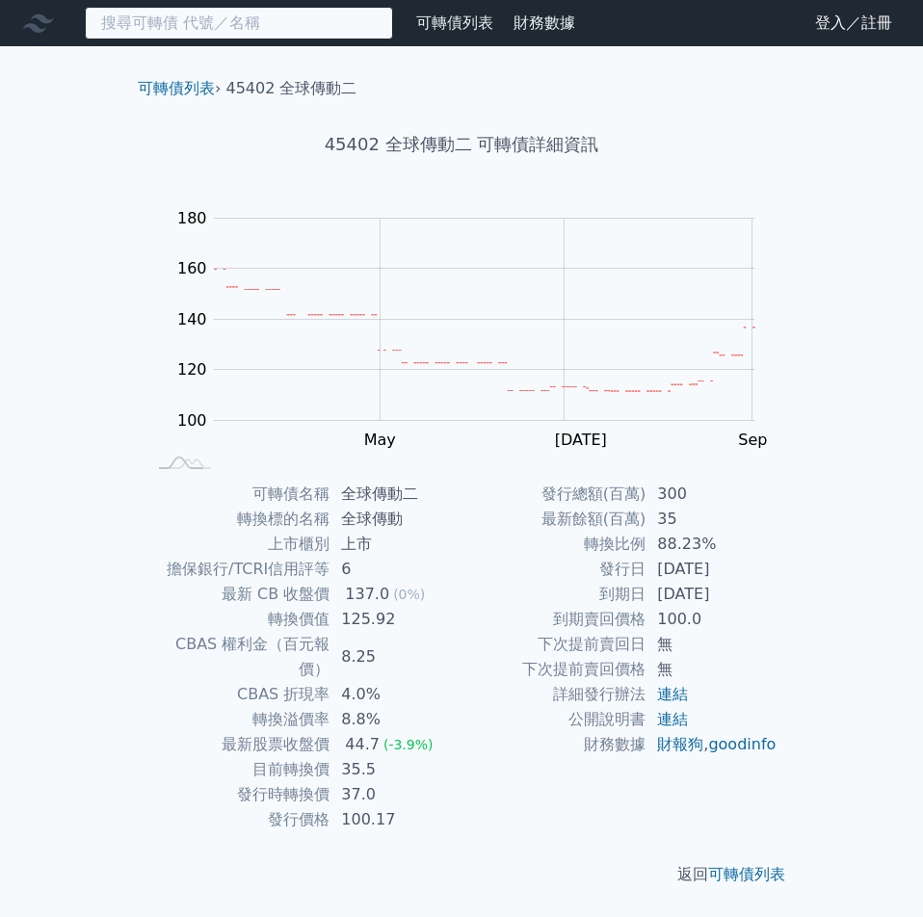
click at [132, 27] on input at bounding box center [239, 23] width 308 height 33
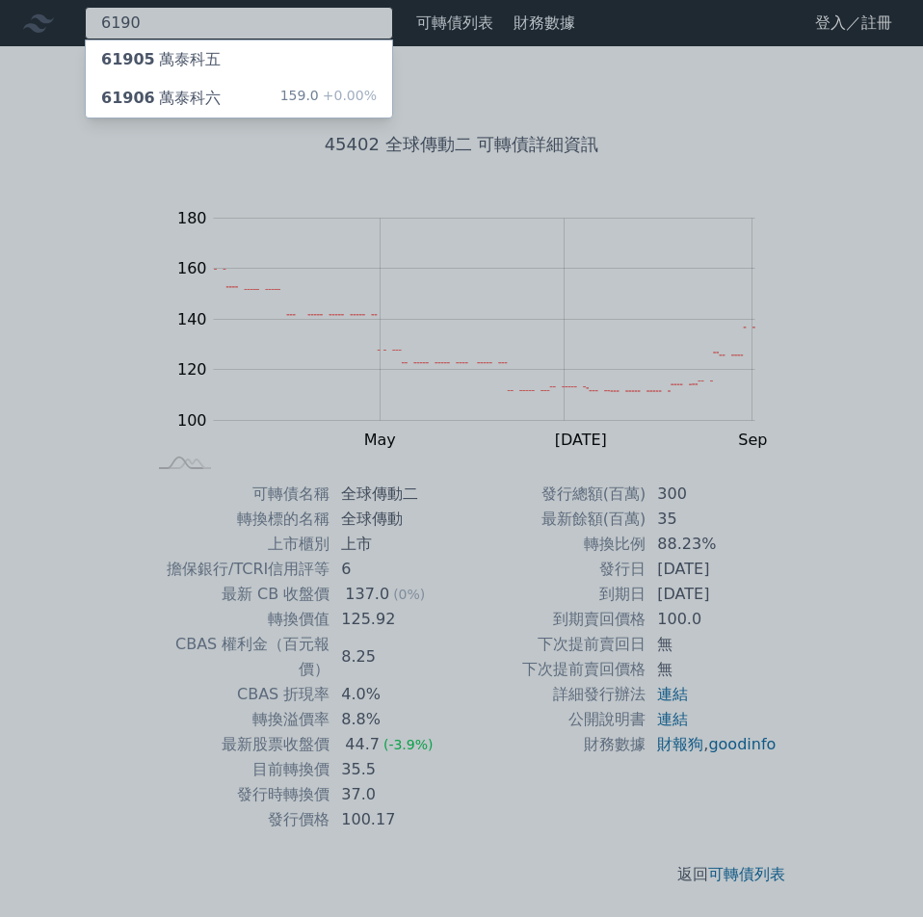
type input "6190"
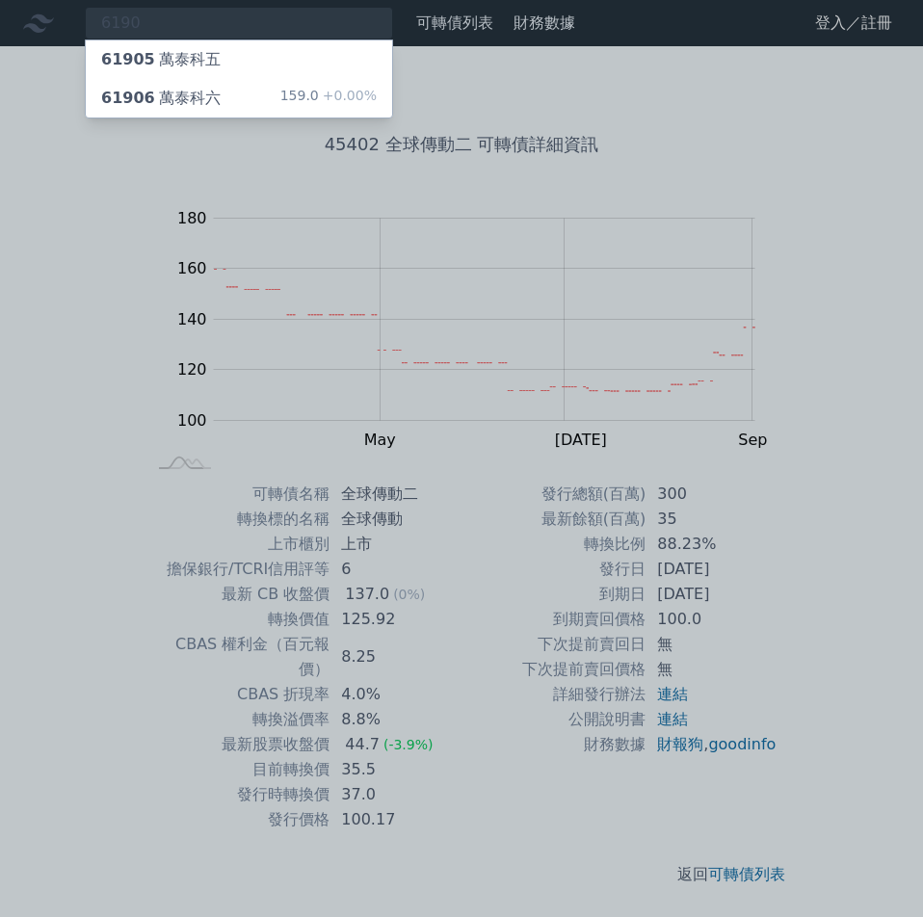
click at [143, 99] on span "61906" at bounding box center [128, 98] width 54 height 18
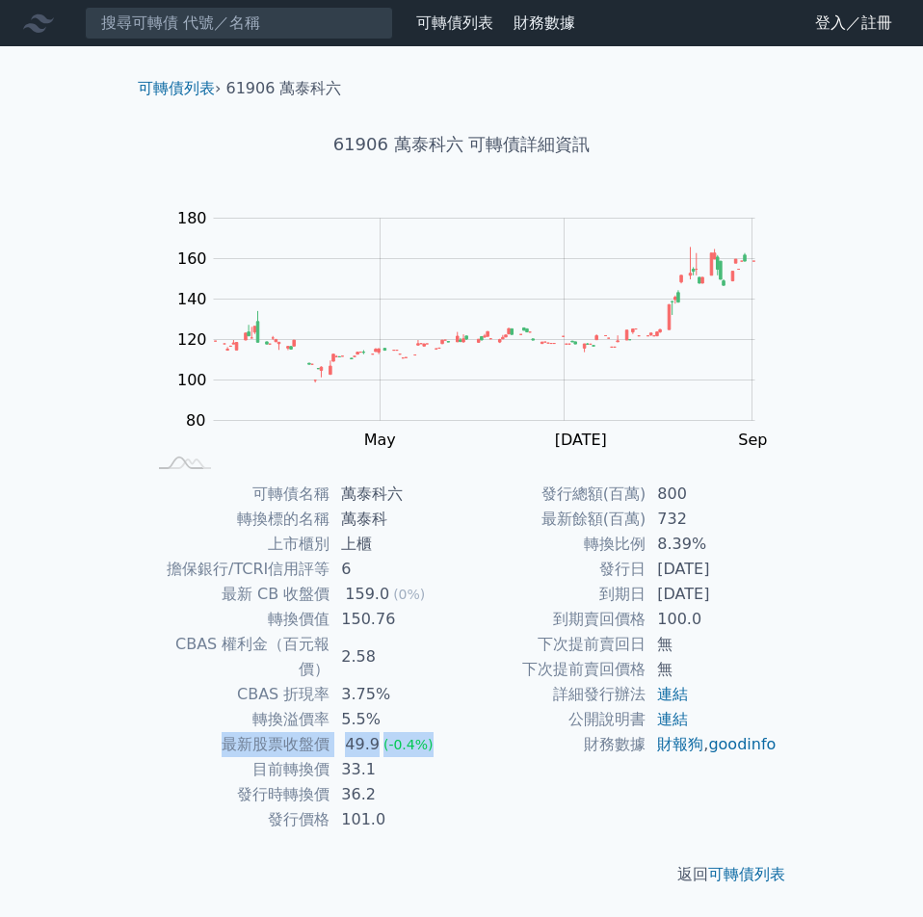
drag, startPoint x: 223, startPoint y: 724, endPoint x: 451, endPoint y: 719, distance: 228.4
click at [451, 732] on tr "最新股票收盤價 49.9 (-0.4%)" at bounding box center [303, 744] width 316 height 25
click at [464, 721] on td "公開說明書" at bounding box center [553, 719] width 184 height 25
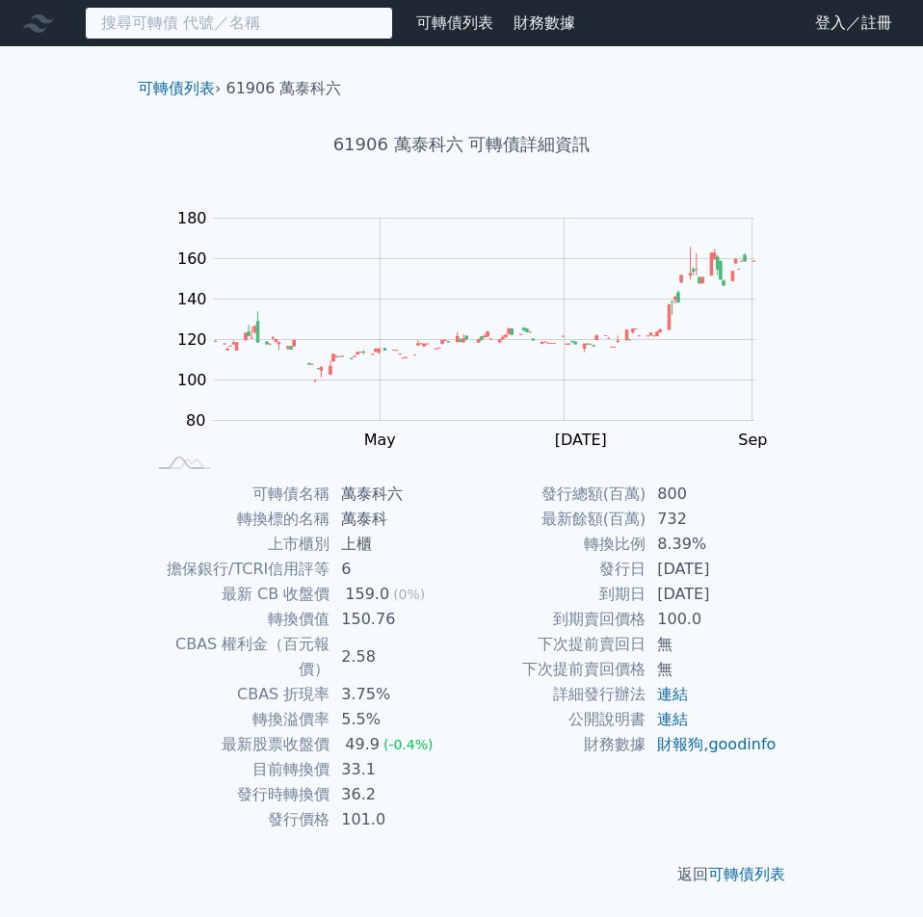
click at [356, 27] on input at bounding box center [239, 23] width 308 height 33
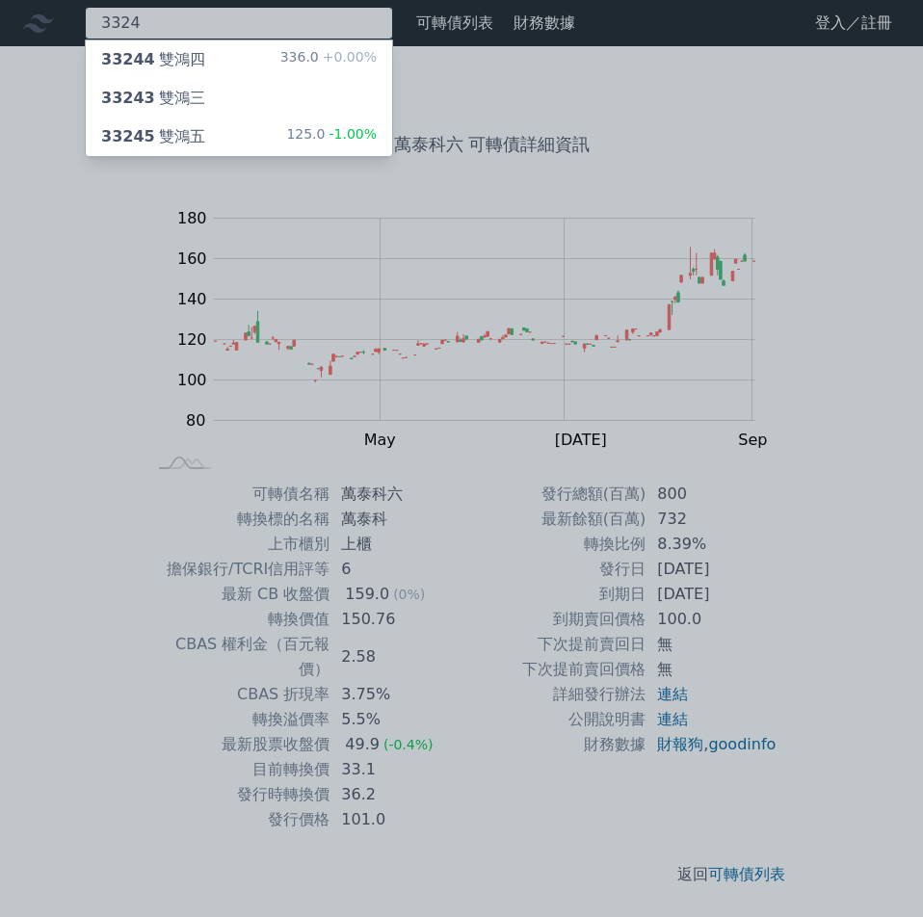
type input "3324"
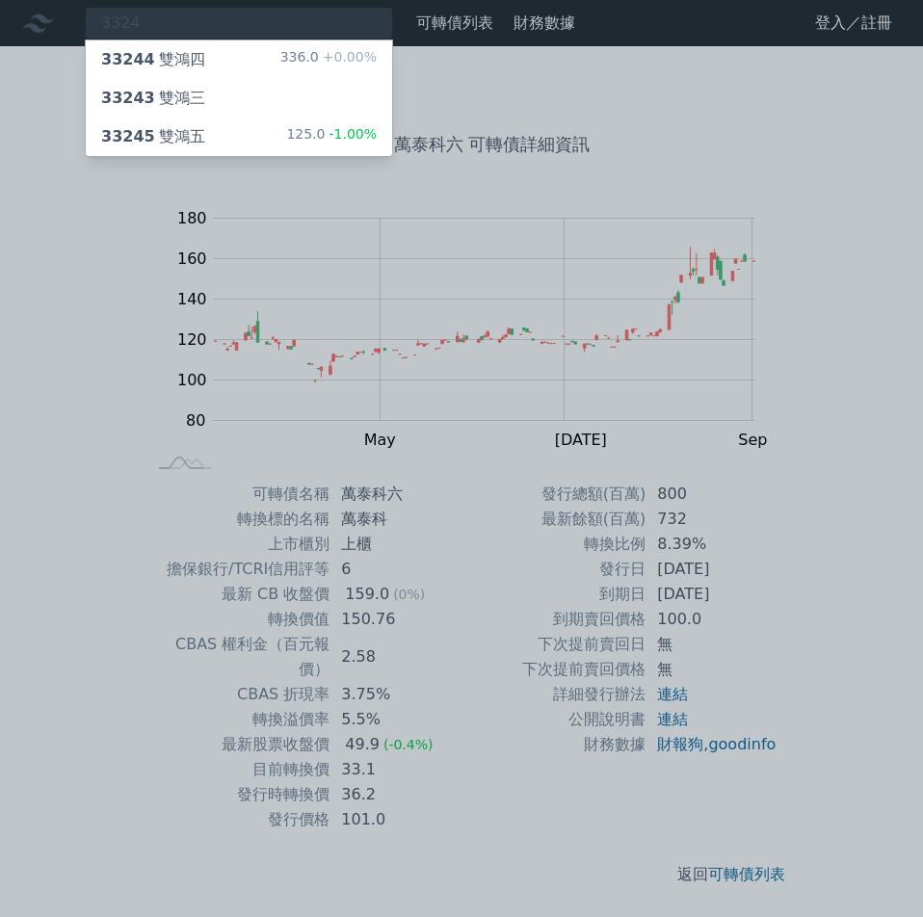
click at [218, 69] on div "33244 雙鴻四 336.0 +0.00%" at bounding box center [239, 59] width 306 height 39
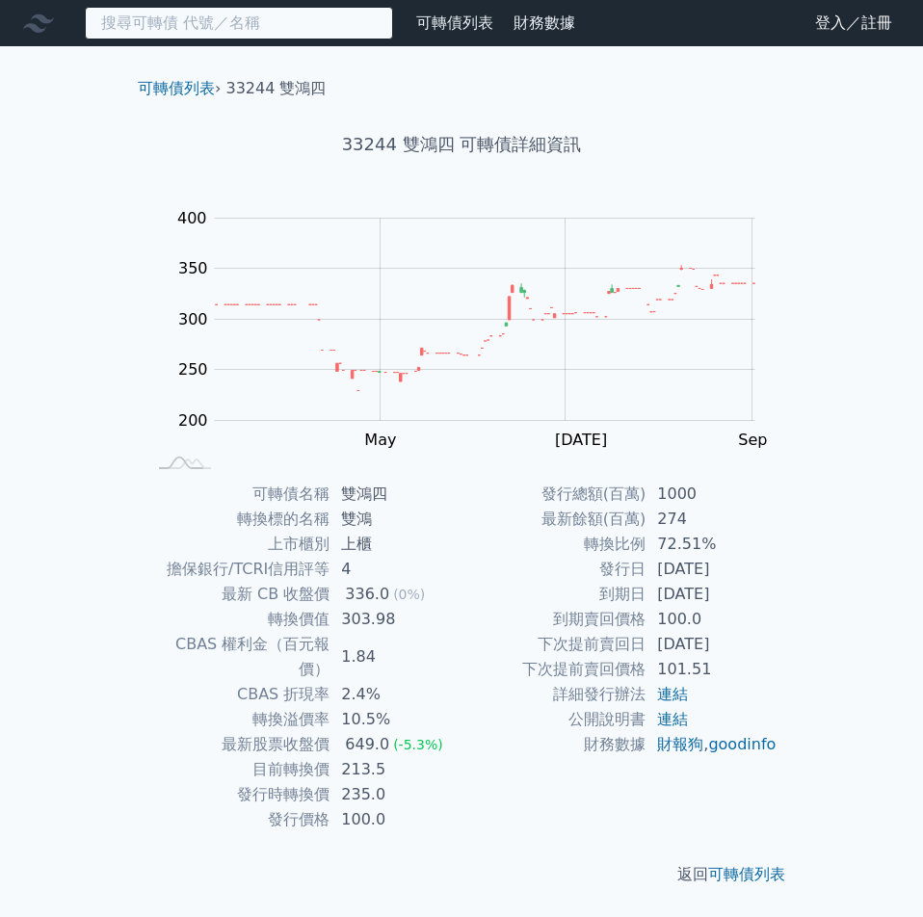
click at [226, 26] on input at bounding box center [239, 23] width 308 height 33
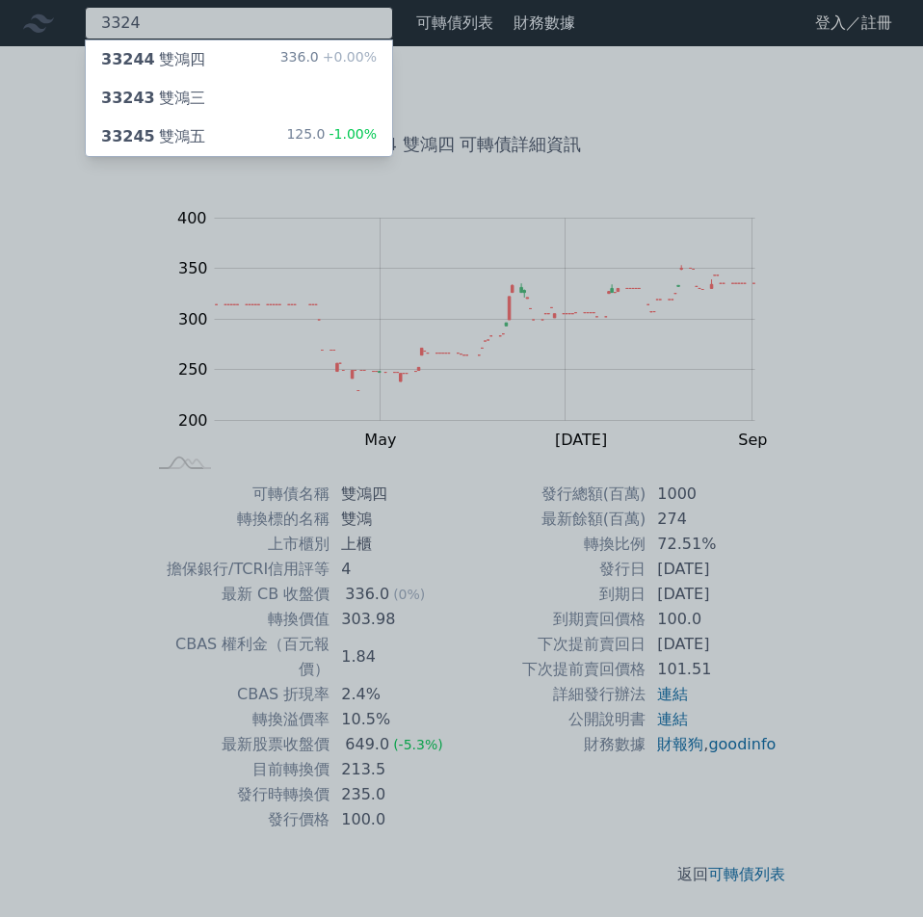
type input "3324"
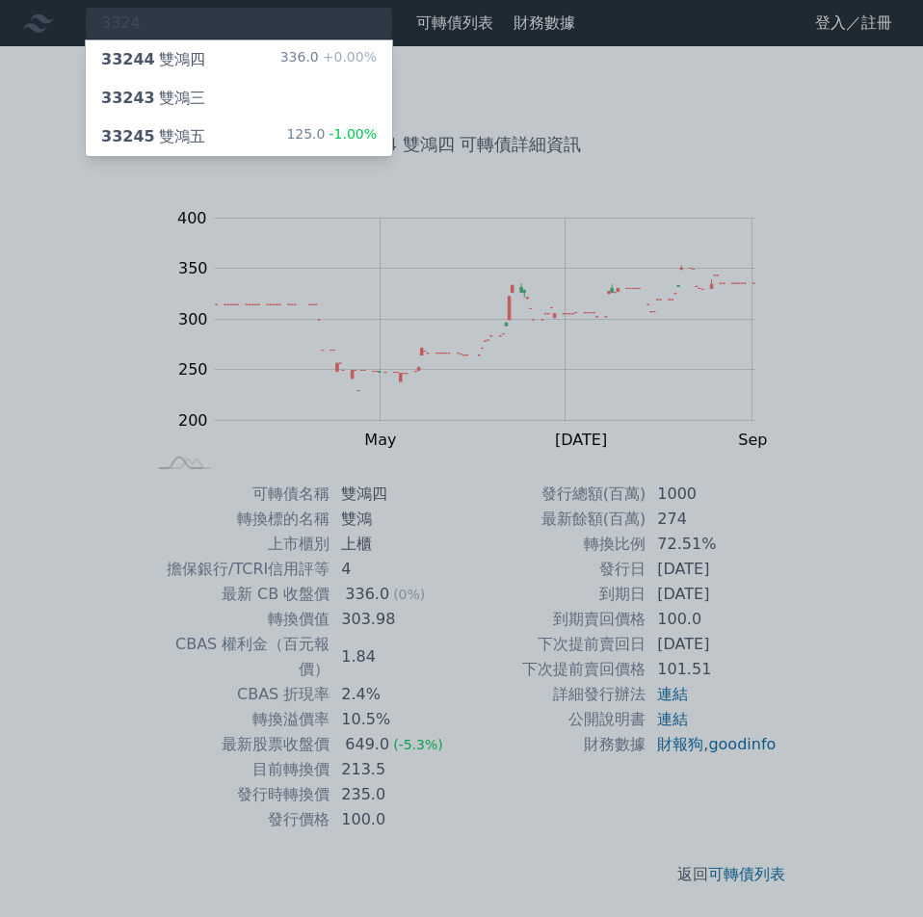
click at [208, 128] on div "33245 雙鴻五 125.0 -1.00%" at bounding box center [239, 137] width 306 height 39
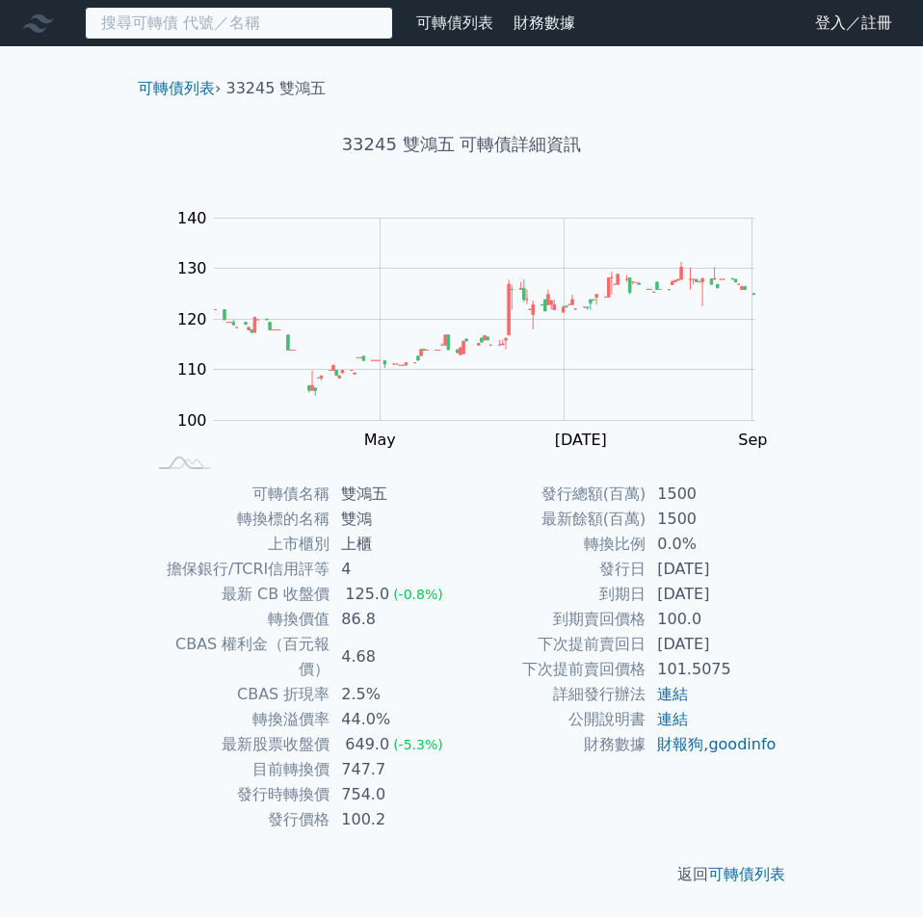
click at [244, 20] on input at bounding box center [239, 23] width 308 height 33
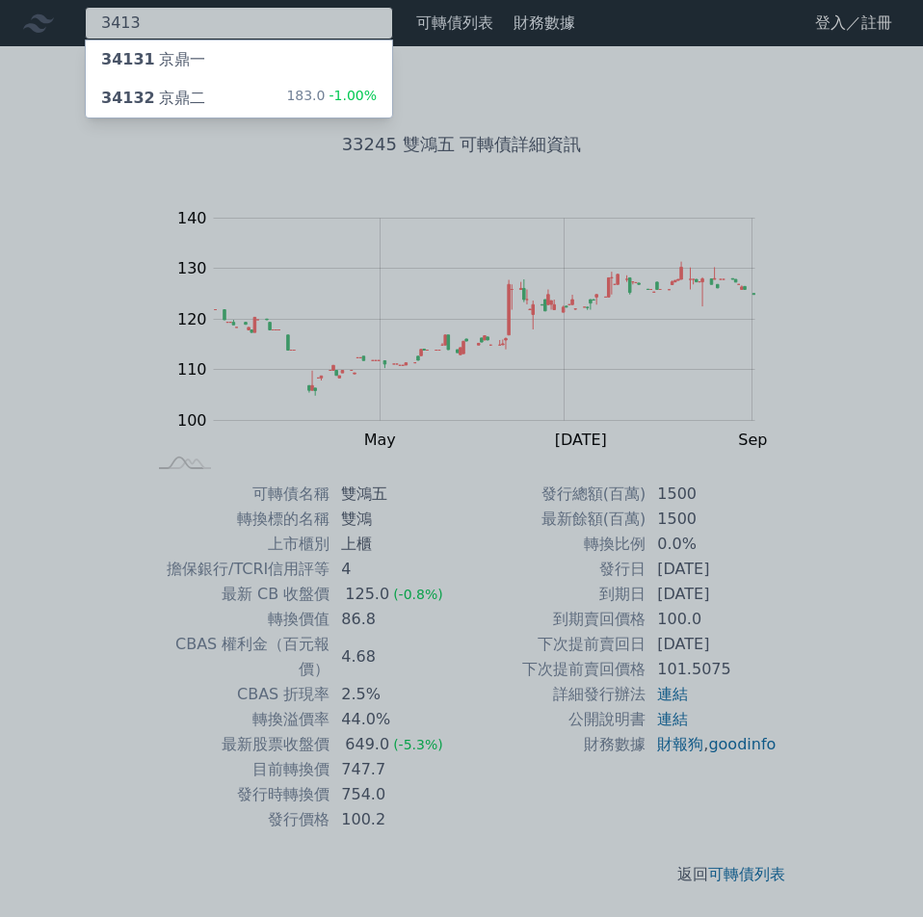
type input "3413"
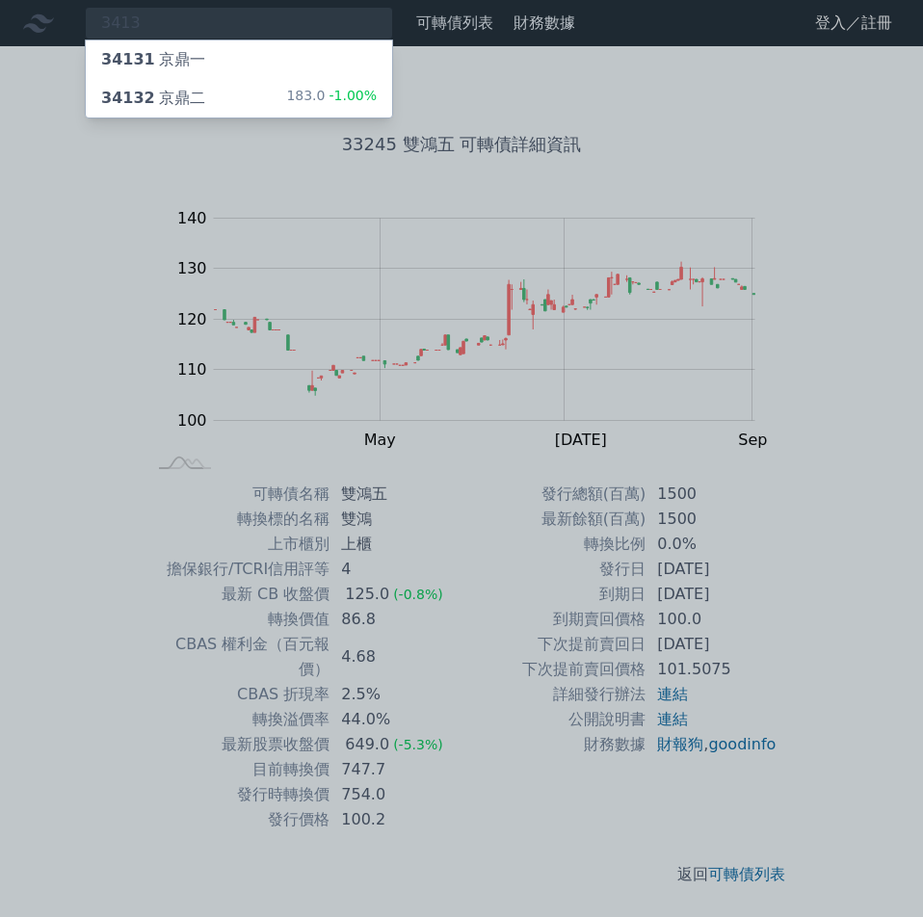
click at [186, 93] on div "34132 京鼎二" at bounding box center [153, 98] width 104 height 23
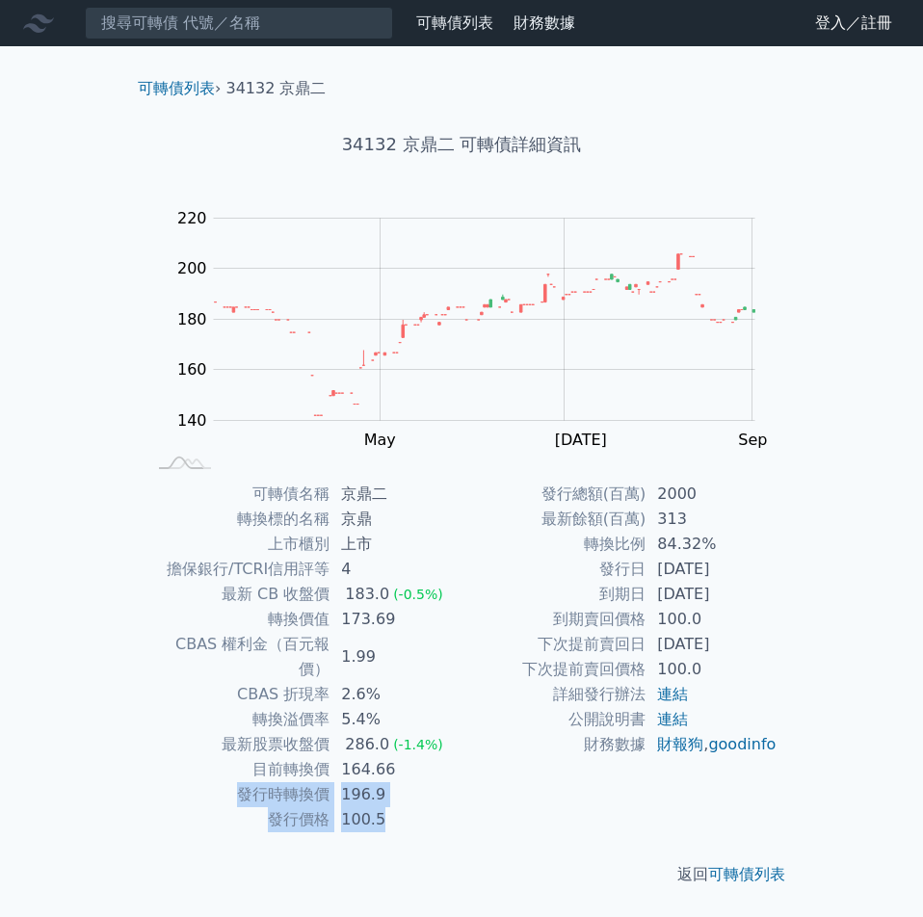
drag, startPoint x: 241, startPoint y: 775, endPoint x: 424, endPoint y: 803, distance: 185.2
click at [424, 803] on tbody "可轉債名稱 京鼎二 轉換標的名稱 京鼎 上市櫃別 上市 擔保銀行/TCRI信用評等 4 最新 CB 收盤價 183.0 (-0.5%) 轉換價值 173.69…" at bounding box center [303, 657] width 316 height 351
click at [424, 807] on td "100.5" at bounding box center [396, 819] width 132 height 25
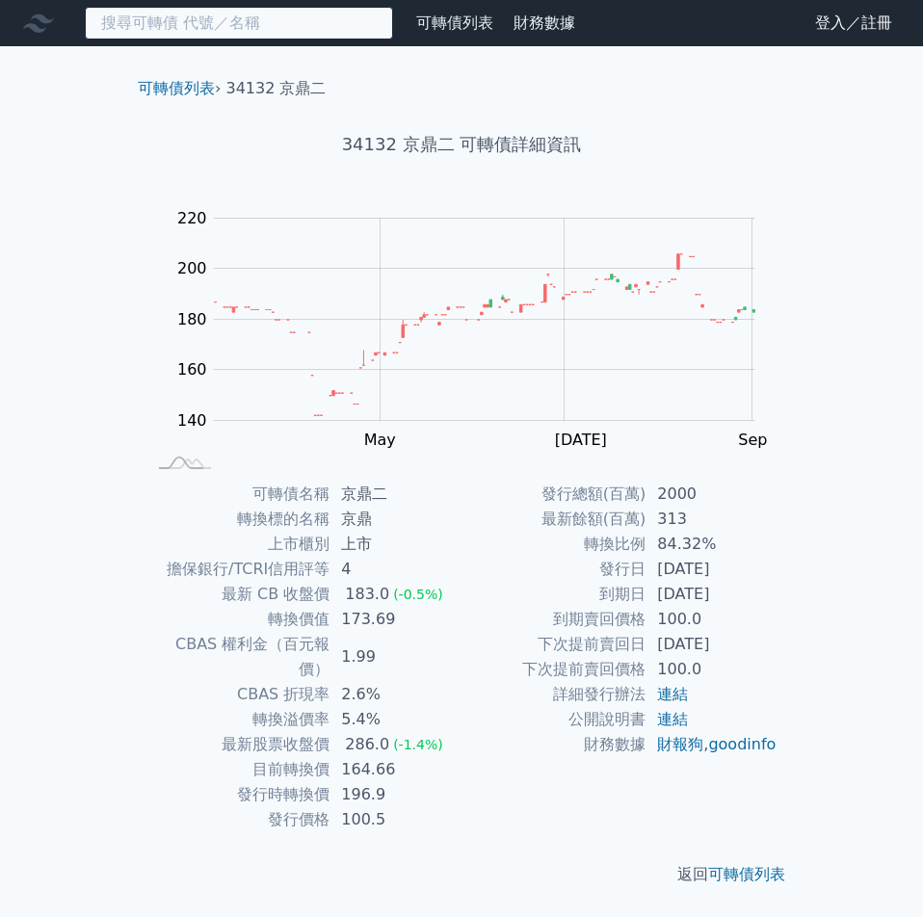
click at [202, 18] on input at bounding box center [239, 23] width 308 height 33
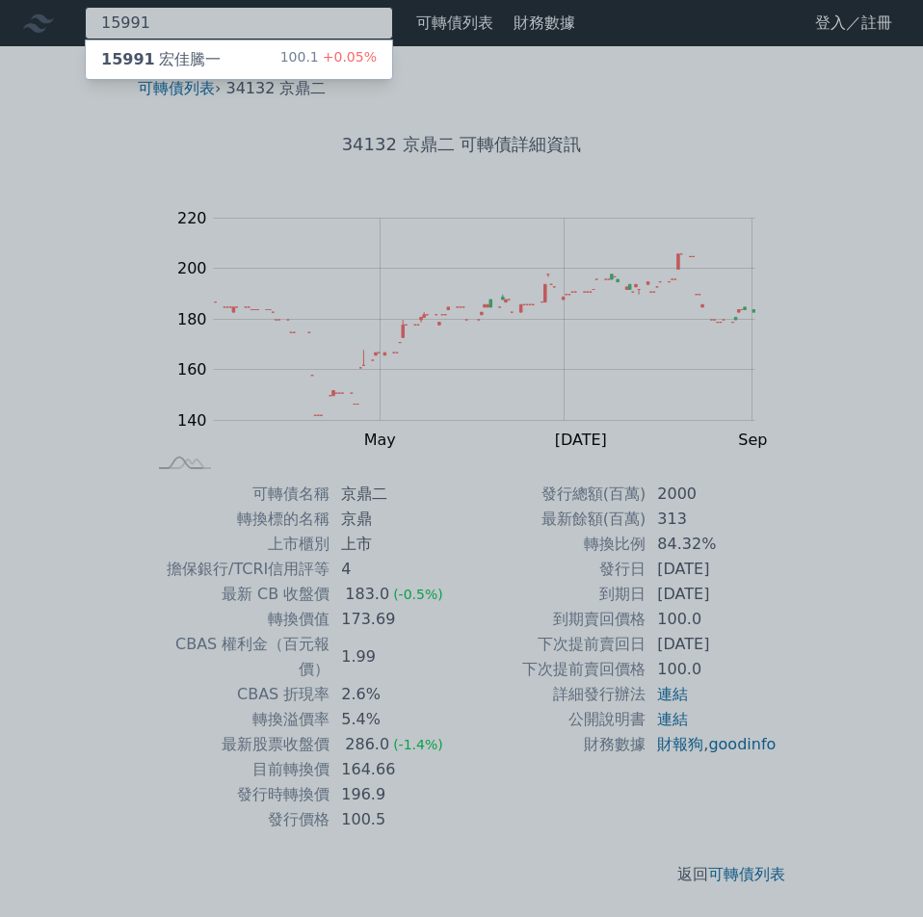
type input "15991"
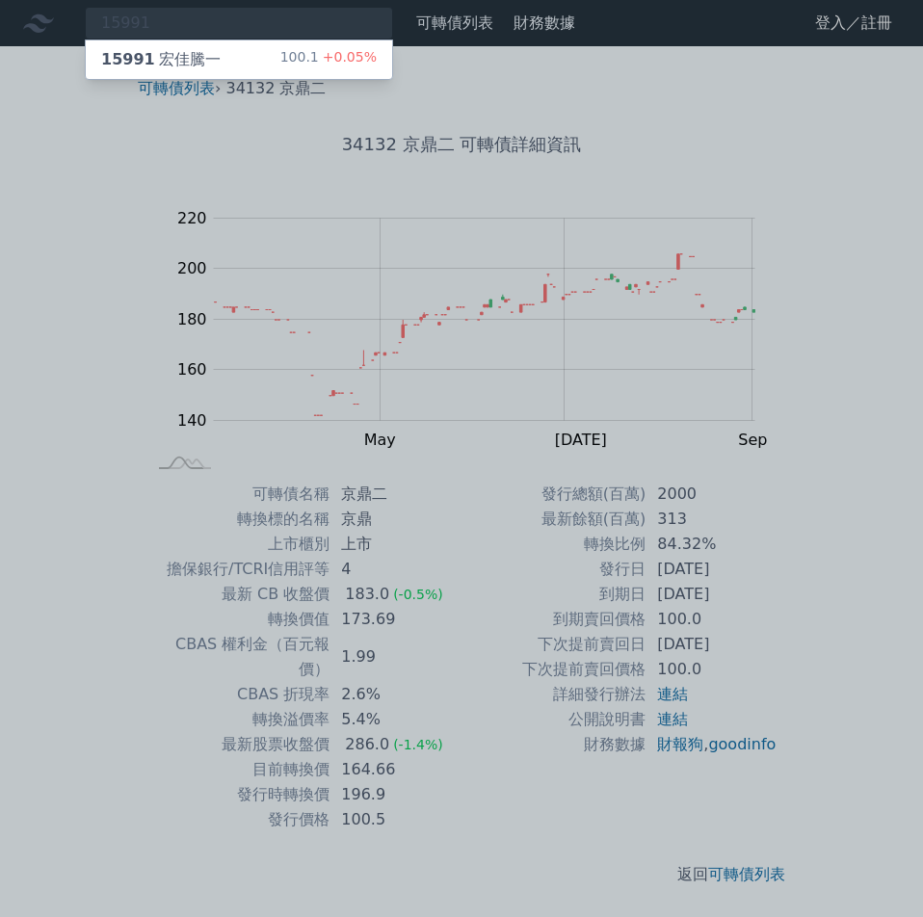
click at [241, 57] on div "15991 宏佳騰一 100.1 +0.05%" at bounding box center [239, 59] width 306 height 39
